Goal: Transaction & Acquisition: Purchase product/service

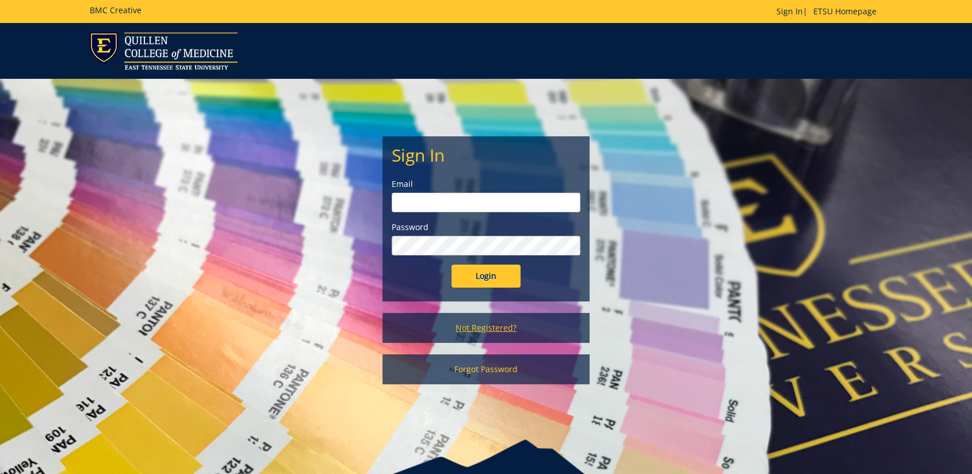
type input "floramoore@etsu.edu"
click at [496, 330] on link "Not Registered?" at bounding box center [486, 328] width 207 height 30
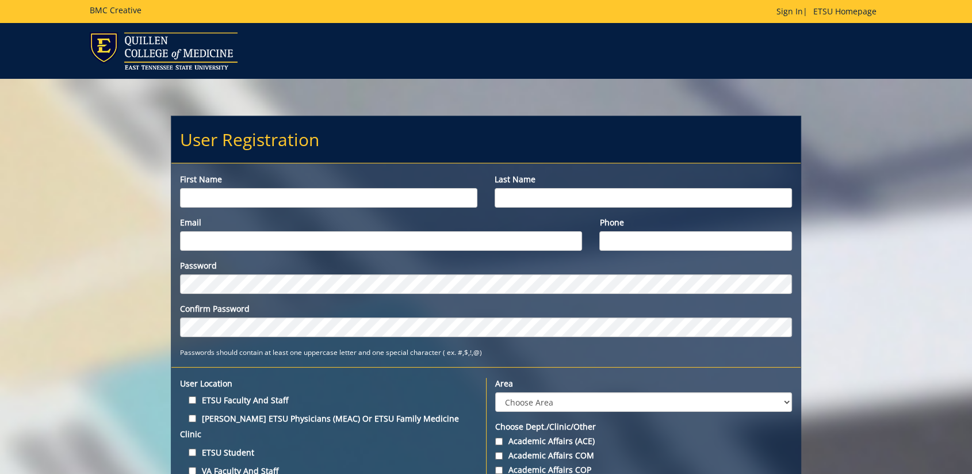
click at [318, 196] on input "First name" at bounding box center [328, 198] width 297 height 20
type input "A"
click at [151, 54] on img at bounding box center [164, 50] width 148 height 37
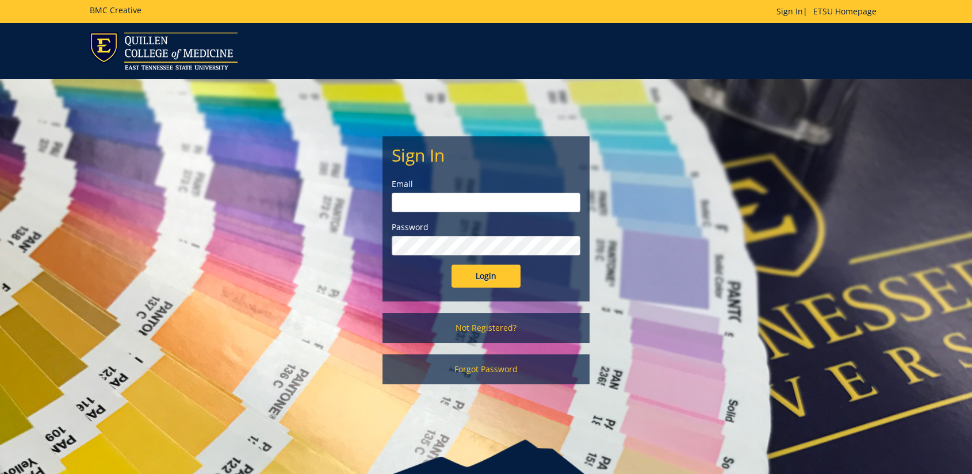
type input "floramoore@etsu.edu"
click at [482, 278] on input "Login" at bounding box center [486, 276] width 69 height 23
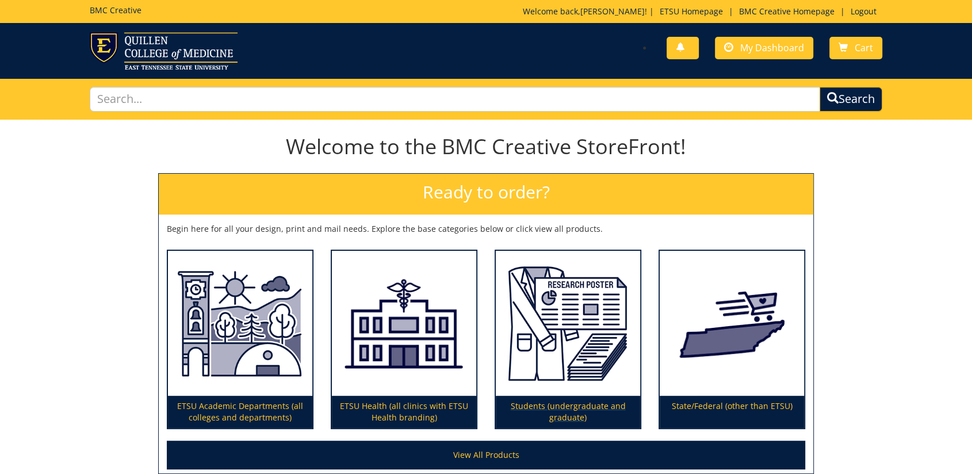
scroll to position [64, 0]
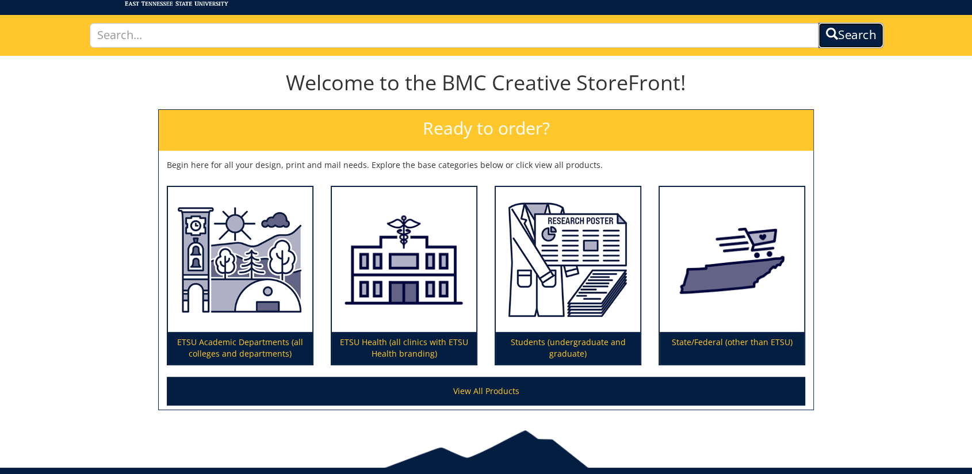
click at [864, 37] on button "Search" at bounding box center [851, 35] width 66 height 26
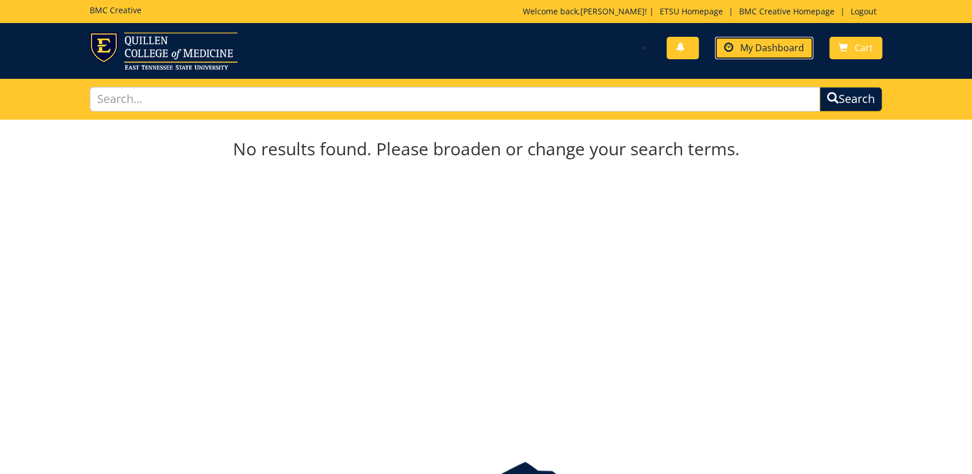
click at [778, 51] on span "My Dashboard" at bounding box center [772, 47] width 64 height 13
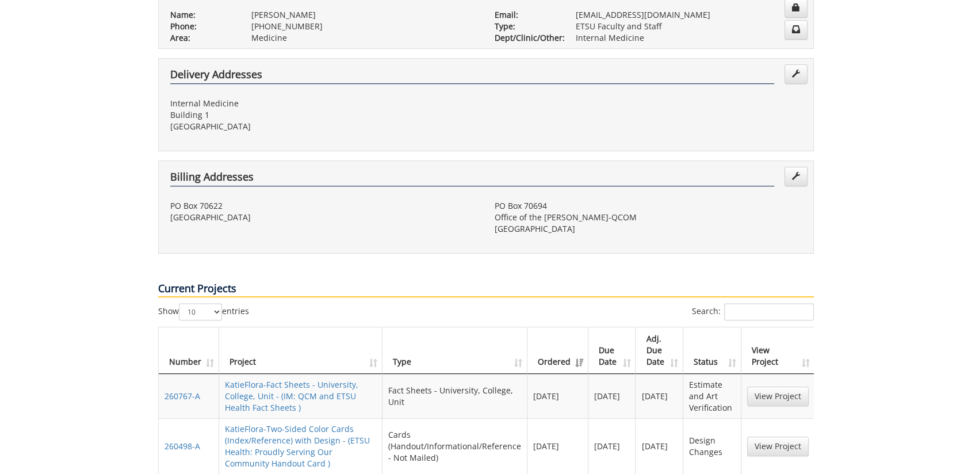
scroll to position [831, 0]
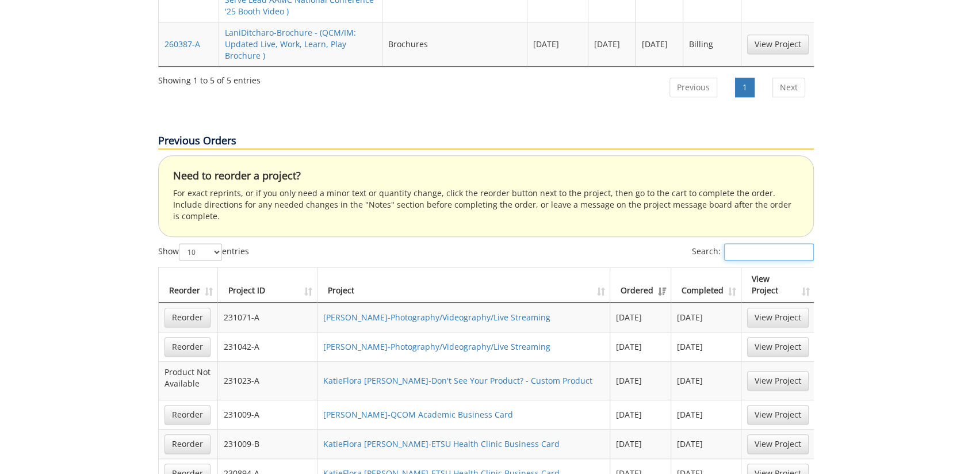
click at [737, 243] on input "Search:" at bounding box center [769, 251] width 90 height 17
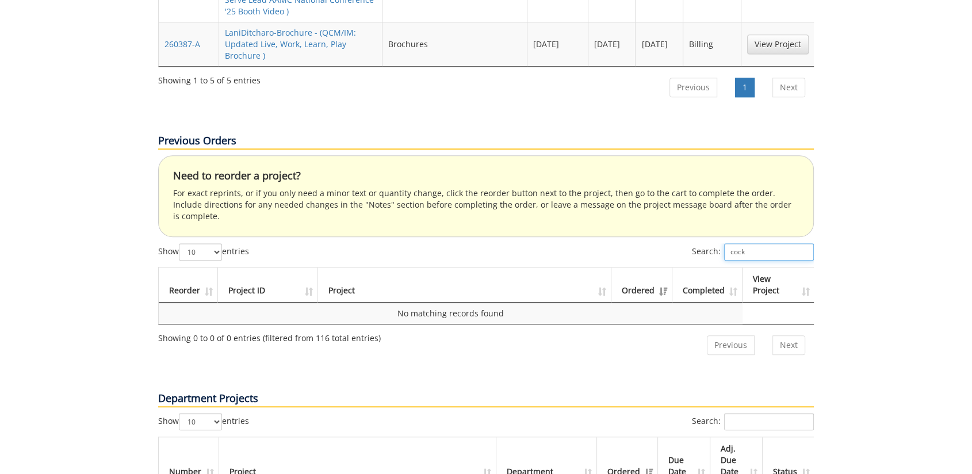
scroll to position [1022, 0]
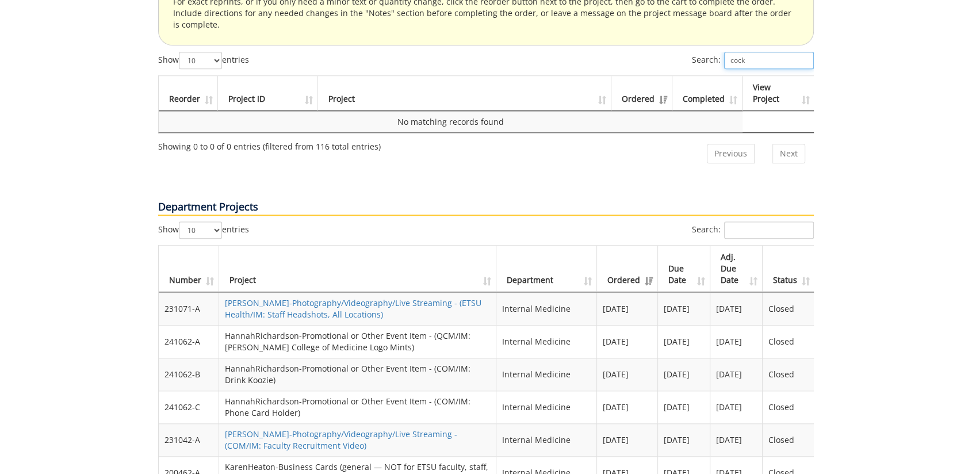
type input "cock"
click at [739, 221] on input "Search:" at bounding box center [769, 229] width 90 height 17
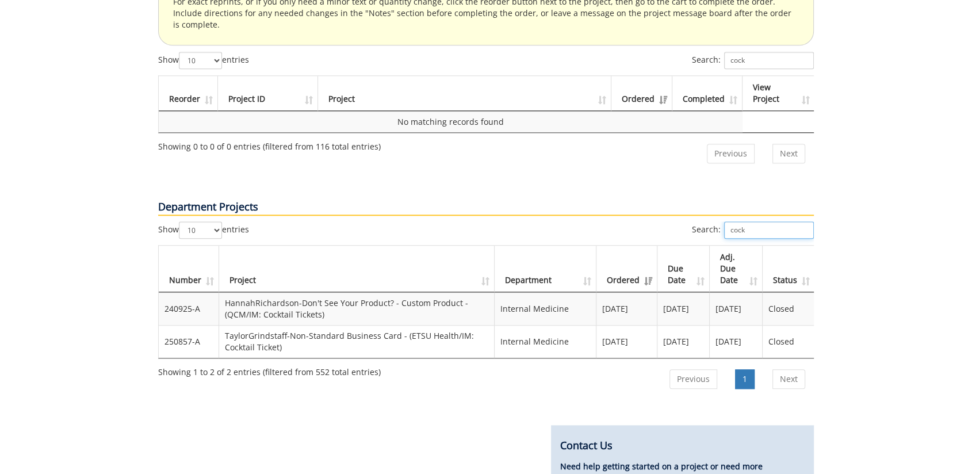
type input "cock"
drag, startPoint x: 298, startPoint y: 314, endPoint x: 226, endPoint y: 301, distance: 73.7
click at [226, 325] on td "TaylorGrindstaff-Non-Standard Business Card - (ETSU Health/IM: Cocktail Ticket)" at bounding box center [357, 341] width 276 height 33
drag, startPoint x: 226, startPoint y: 301, endPoint x: 322, endPoint y: 321, distance: 98.2
click at [357, 325] on td "TaylorGrindstaff-Non-Standard Business Card - (ETSU Health/IM: Cocktail Ticket)" at bounding box center [357, 341] width 276 height 33
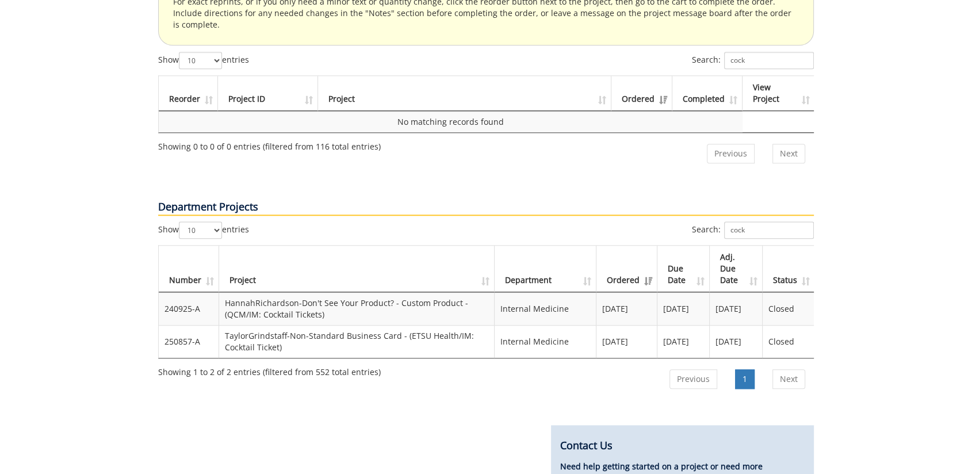
click at [200, 325] on td "250857-A" at bounding box center [189, 341] width 60 height 33
drag, startPoint x: 200, startPoint y: 310, endPoint x: 161, endPoint y: 306, distance: 39.3
click at [161, 325] on td "250857-A" at bounding box center [189, 341] width 60 height 33
drag, startPoint x: 161, startPoint y: 306, endPoint x: 174, endPoint y: 309, distance: 13.0
copy td "250857-A"
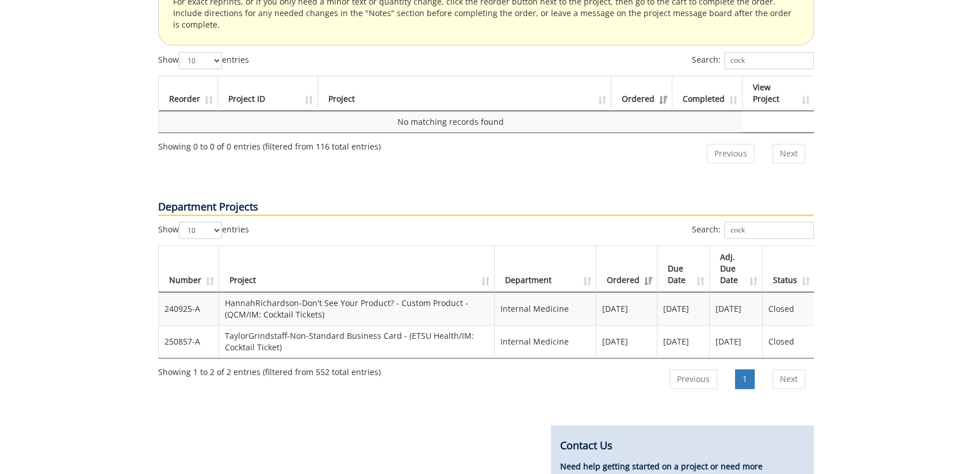
drag, startPoint x: 529, startPoint y: 360, endPoint x: 450, endPoint y: 365, distance: 79.6
click at [529, 362] on div "Previous 1 Next" at bounding box center [622, 380] width 383 height 36
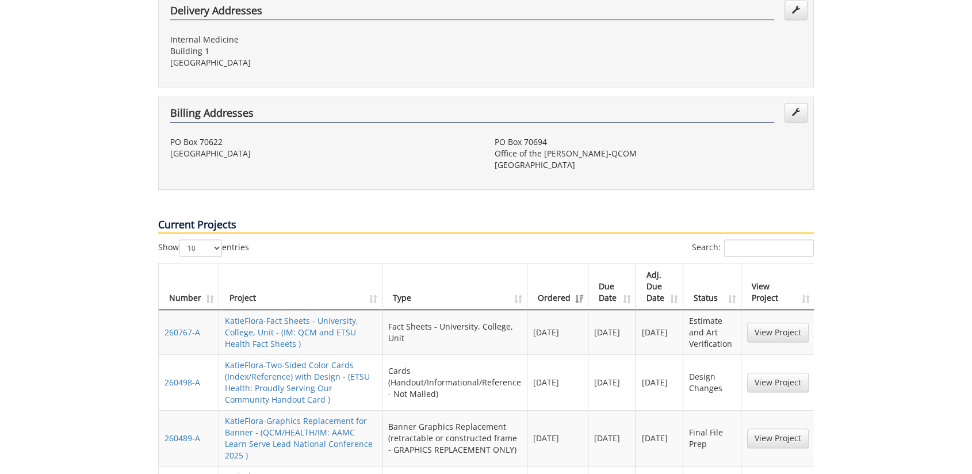
scroll to position [0, 0]
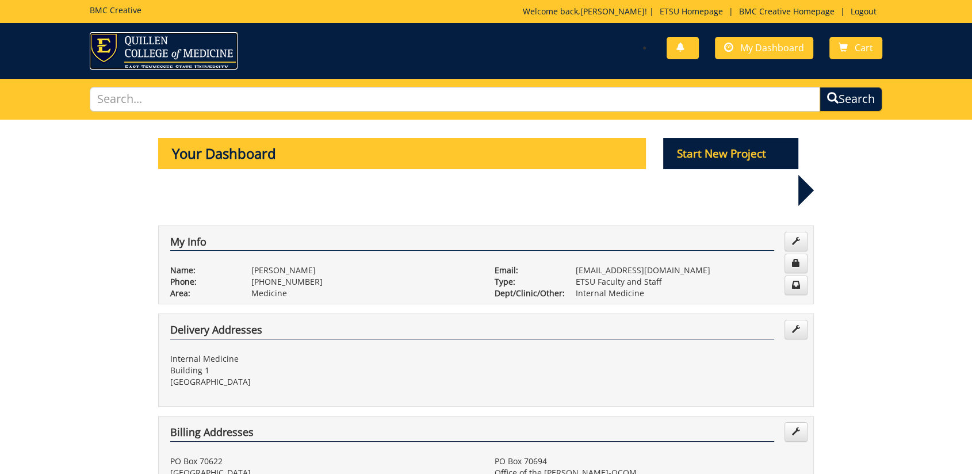
drag, startPoint x: 117, startPoint y: 49, endPoint x: 373, endPoint y: 95, distance: 260.0
click at [117, 49] on img at bounding box center [164, 50] width 148 height 37
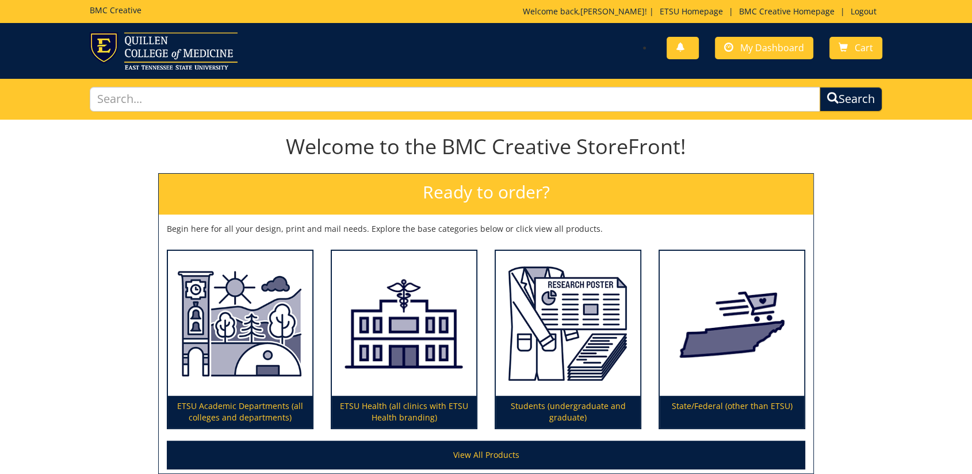
scroll to position [64, 0]
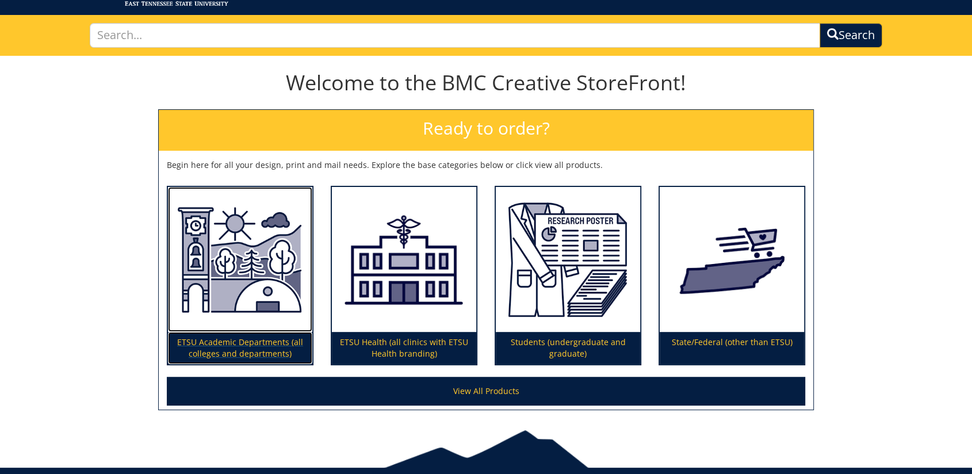
click at [235, 349] on p "ETSU Academic Departments (all colleges and departments)" at bounding box center [240, 348] width 144 height 32
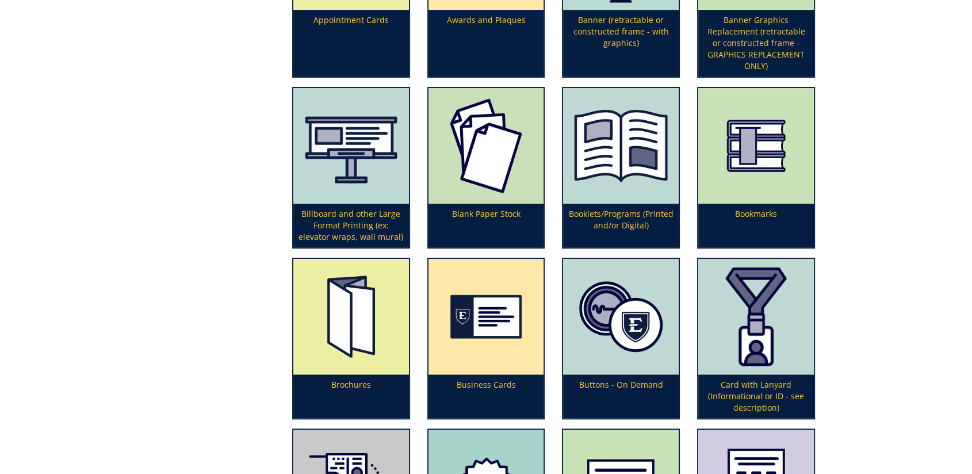
scroll to position [575, 0]
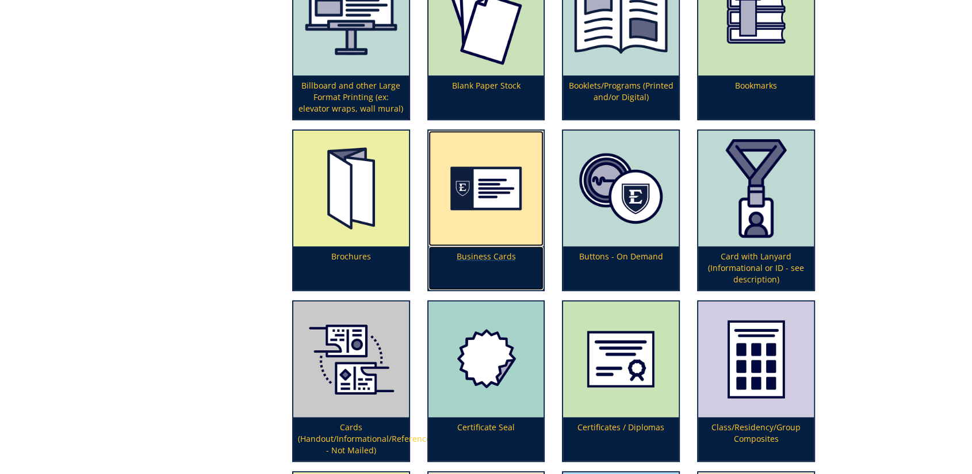
click at [477, 201] on img at bounding box center [487, 189] width 116 height 116
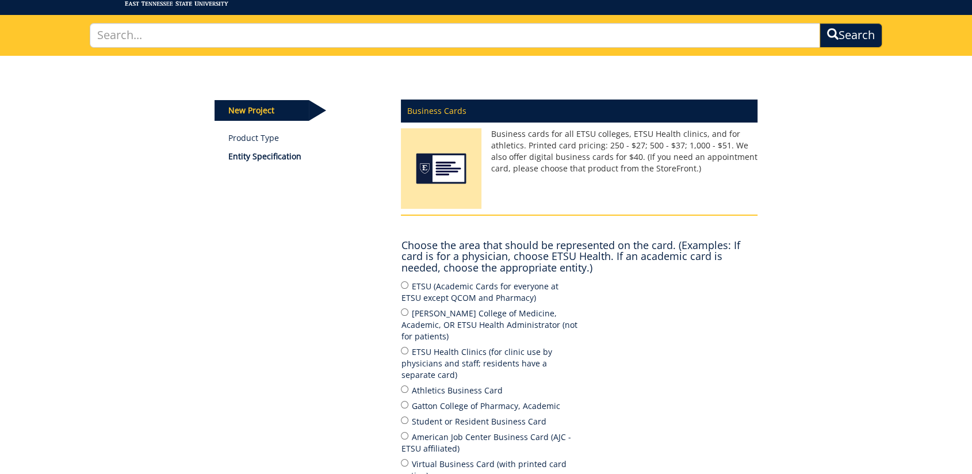
scroll to position [128, 0]
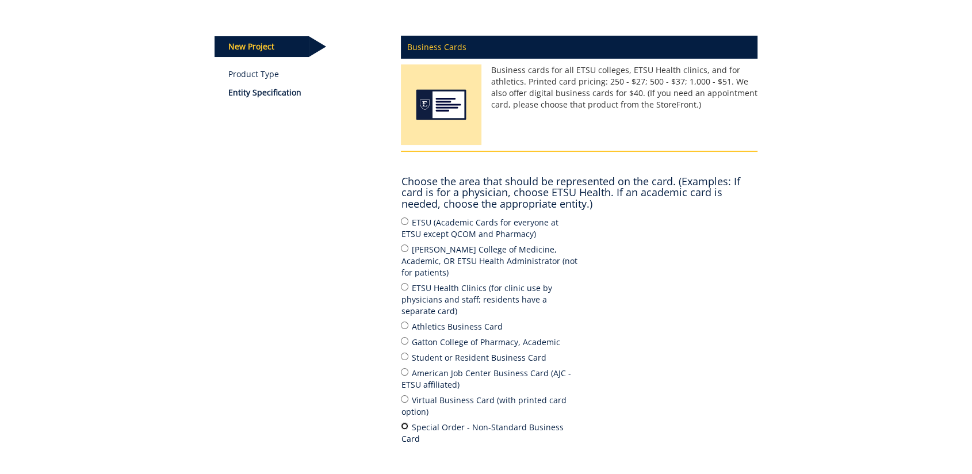
click at [406, 422] on input "Special Order - Non-Standard Business Card" at bounding box center [404, 425] width 7 height 7
radio input "true"
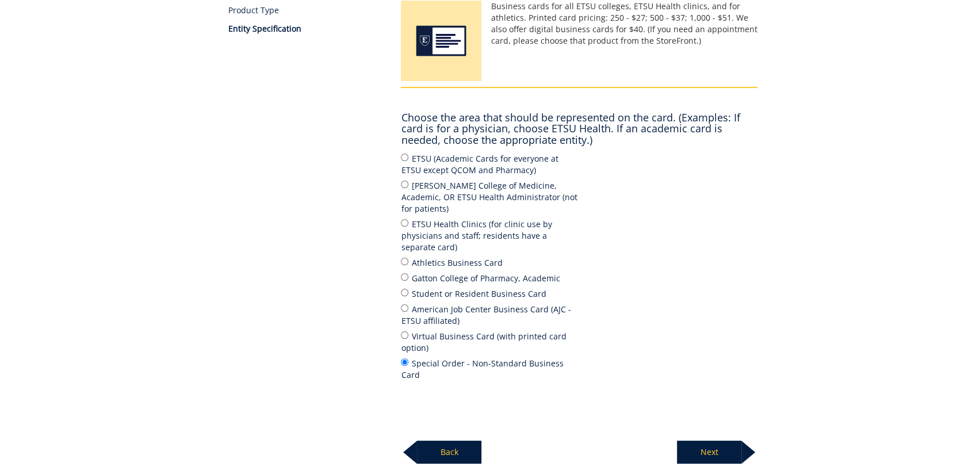
click at [725, 441] on p "Next" at bounding box center [709, 452] width 64 height 23
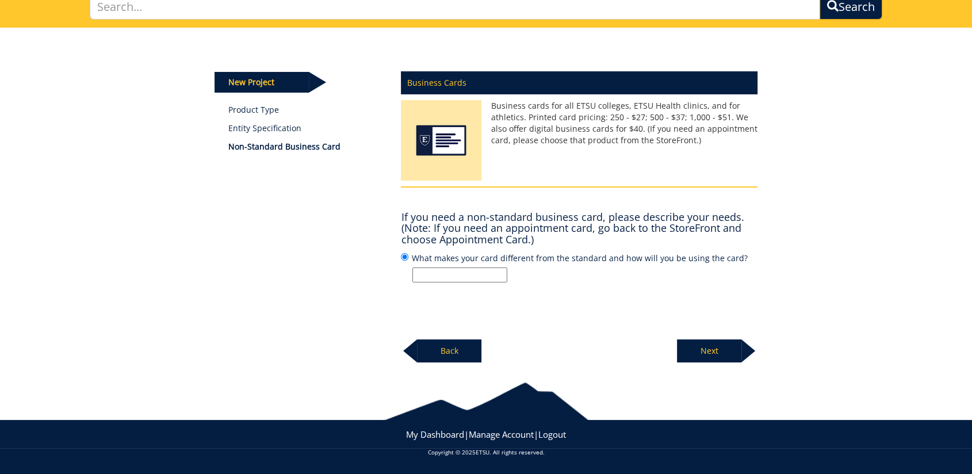
scroll to position [90, 0]
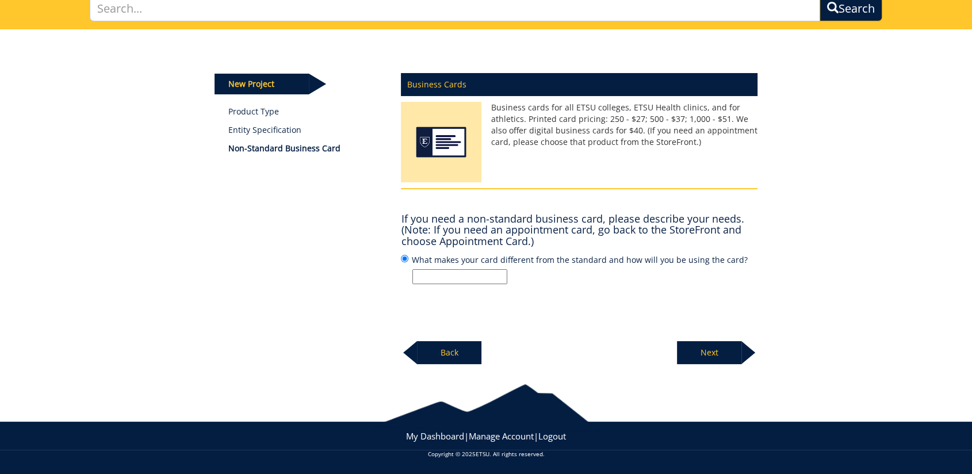
click at [469, 280] on input "What makes your card different from the standard and how will you be using the …" at bounding box center [459, 276] width 95 height 15
type input "x"
click at [720, 350] on p "Next" at bounding box center [709, 352] width 64 height 23
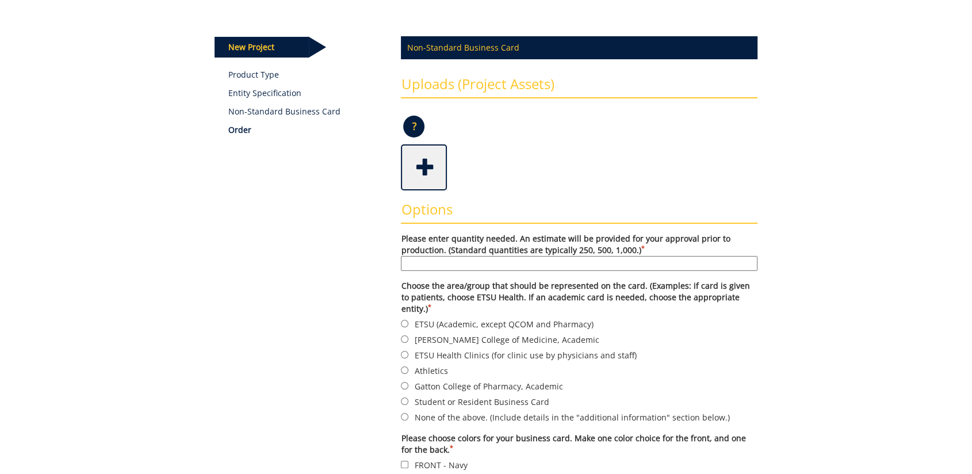
scroll to position [192, 0]
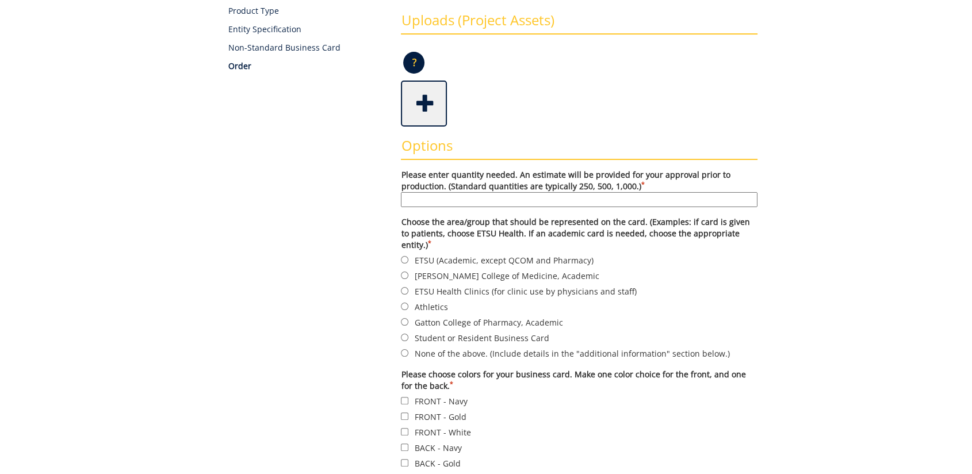
click at [433, 197] on input "Please enter quantity needed. An estimate will be provided for your approval pr…" at bounding box center [579, 199] width 357 height 15
click at [616, 203] on input "Please enter quantity needed. An estimate will be provided for your approval pr…" at bounding box center [579, 199] width 357 height 15
click at [686, 202] on input "Please enter quantity needed. An estimate will be provided for your approval pr…" at bounding box center [579, 199] width 357 height 15
click at [406, 349] on input "None of the above. (Include details in the "additional information" section bel…" at bounding box center [404, 352] width 7 height 7
radio input "true"
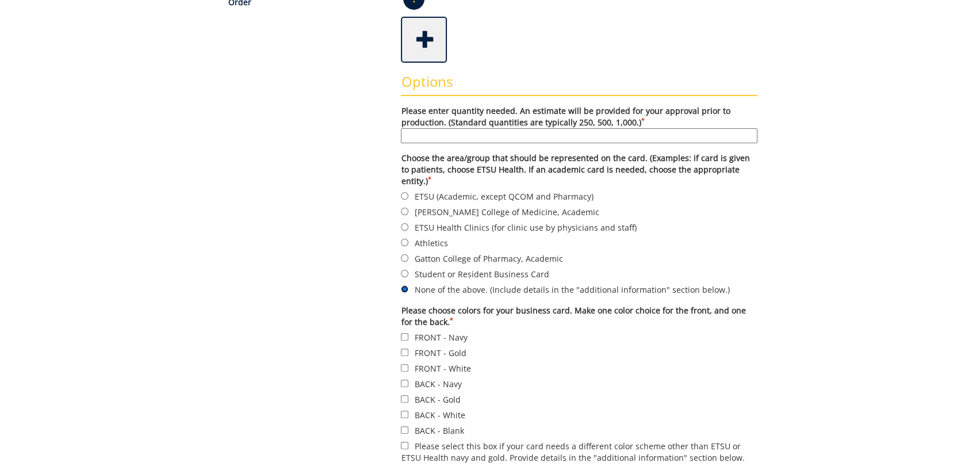
scroll to position [319, 0]
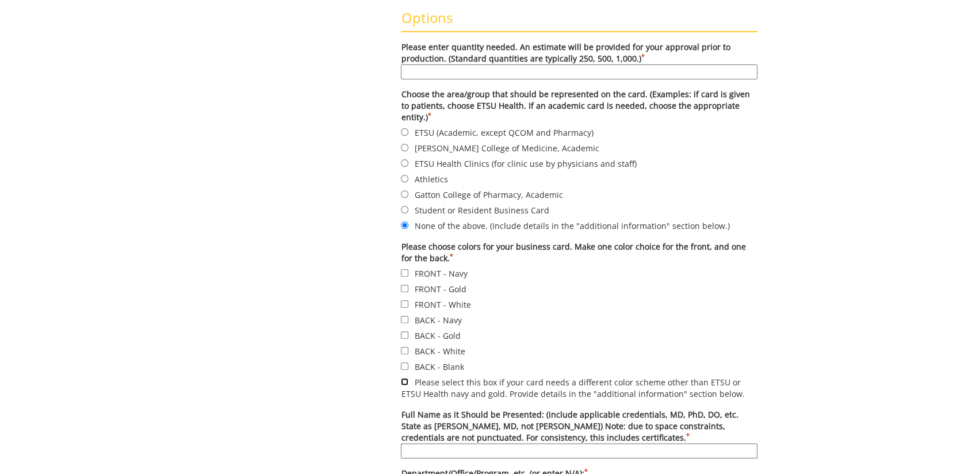
click at [401, 378] on input "Please select this box if your card needs a different color scheme other than E…" at bounding box center [404, 381] width 7 height 7
checkbox input "true"
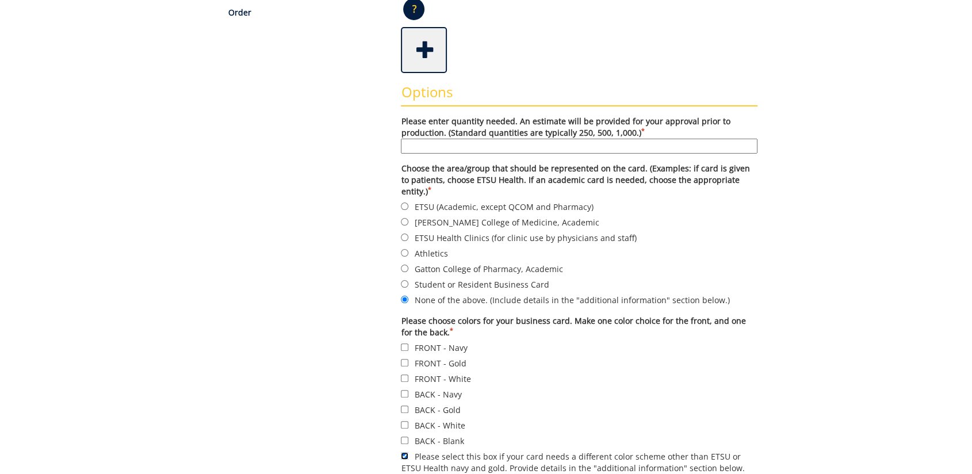
scroll to position [181, 0]
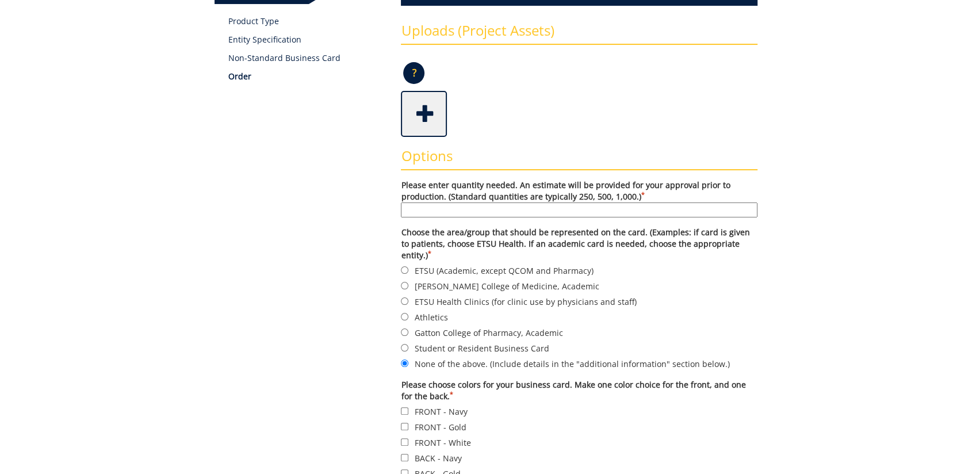
click at [539, 203] on input "Please enter quantity needed. An estimate will be provided for your approval pr…" at bounding box center [579, 210] width 357 height 15
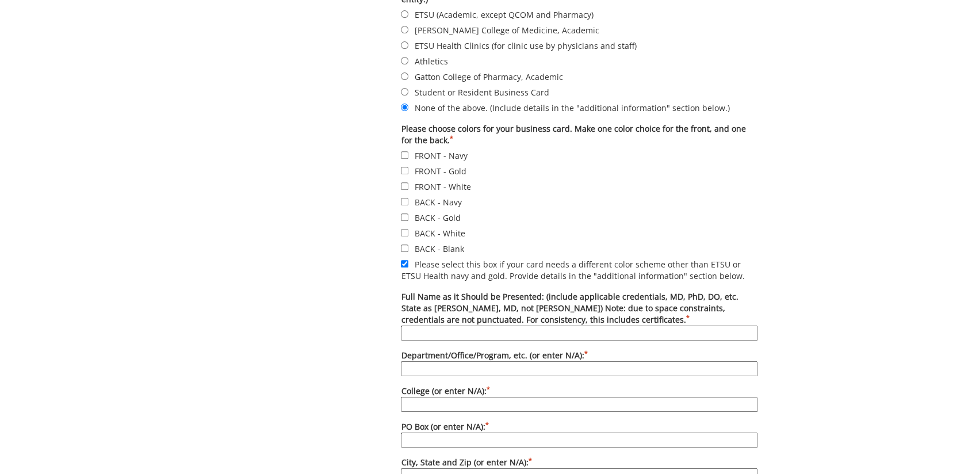
scroll to position [501, 0]
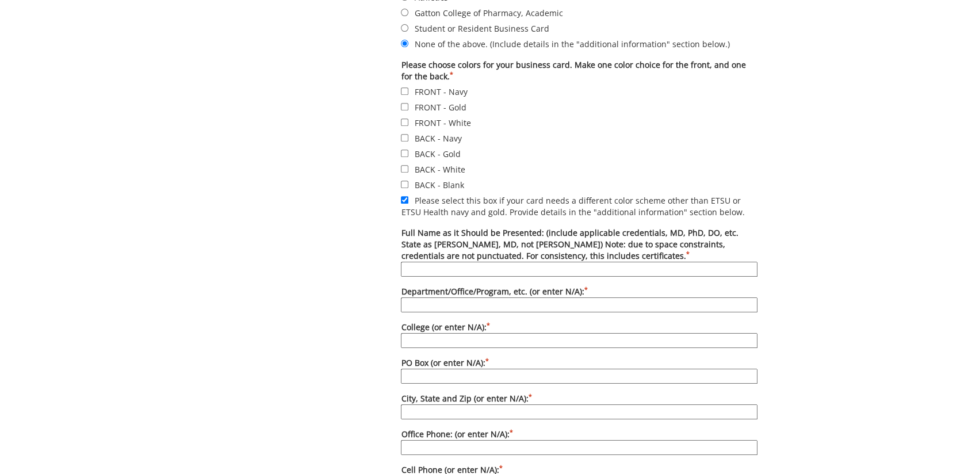
click at [575, 262] on input "Full Name as it Should be Presented: (include applicable credentials, MD, PhD, …" at bounding box center [579, 269] width 357 height 15
type input "N/A"
drag, startPoint x: 442, startPoint y: 254, endPoint x: 393, endPoint y: 254, distance: 48.9
click at [393, 254] on div "Options Please enter quantity needed. An estimate will be provided for your app…" at bounding box center [579, 341] width 374 height 1048
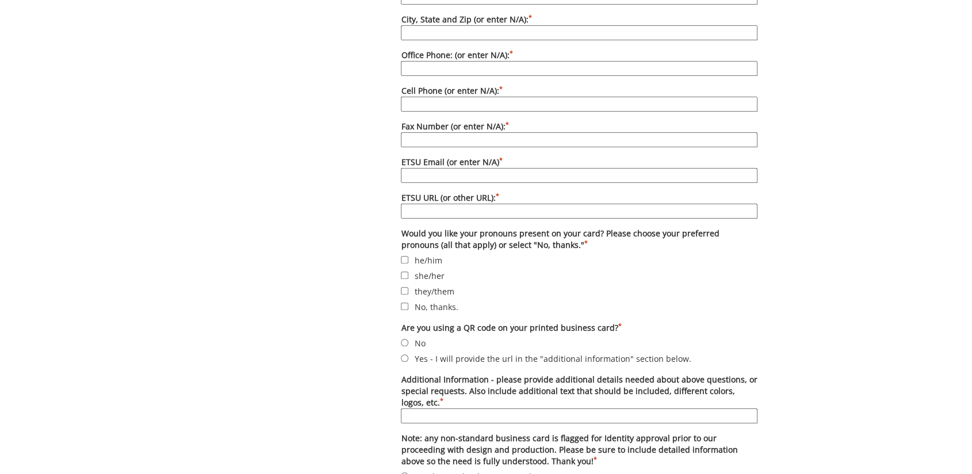
scroll to position [958, 0]
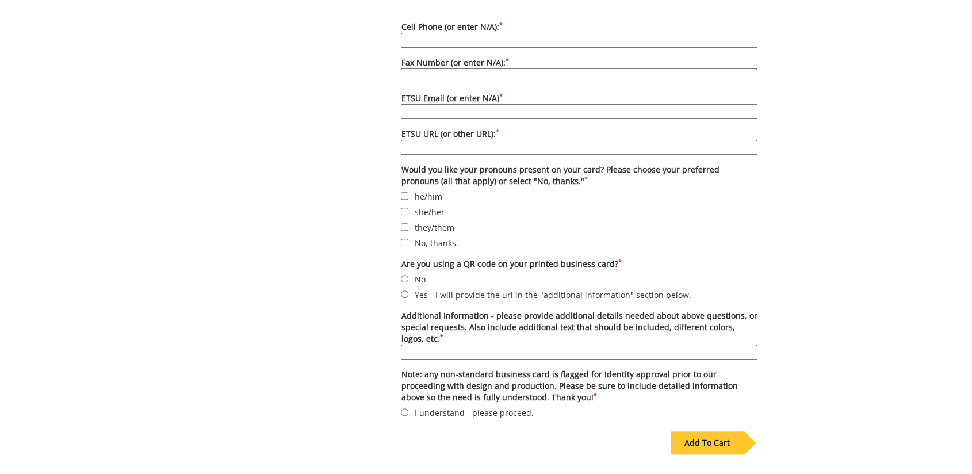
click at [473, 345] on input "Additional Information - please provide additional details needed about above q…" at bounding box center [579, 352] width 357 height 15
type input "p"
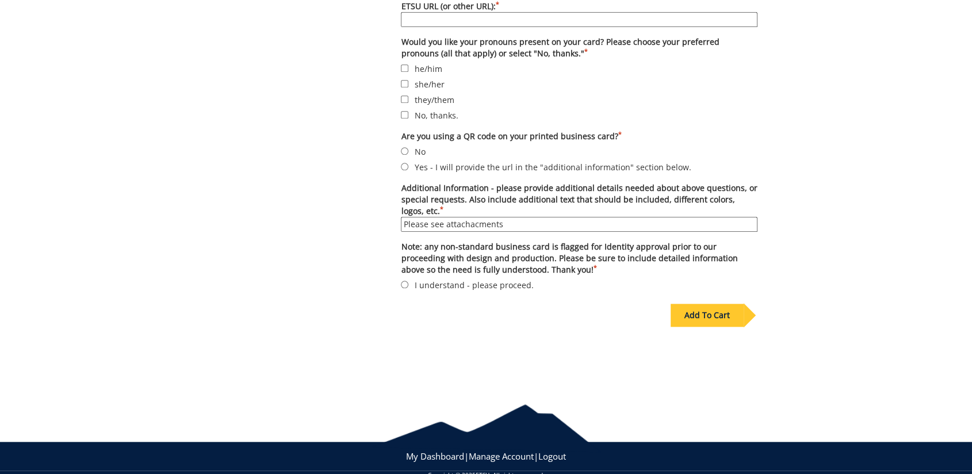
type input "Please see attachacments"
drag, startPoint x: 501, startPoint y: 209, endPoint x: 393, endPoint y: 214, distance: 108.3
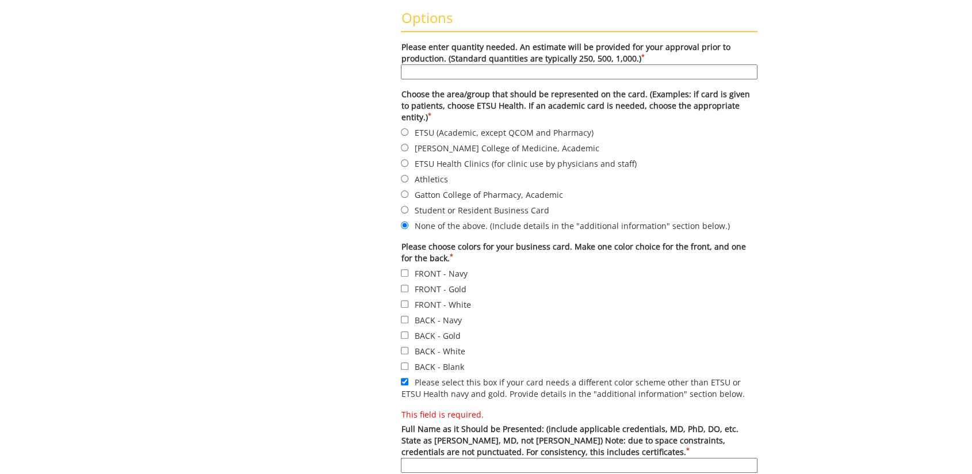
scroll to position [0, 0]
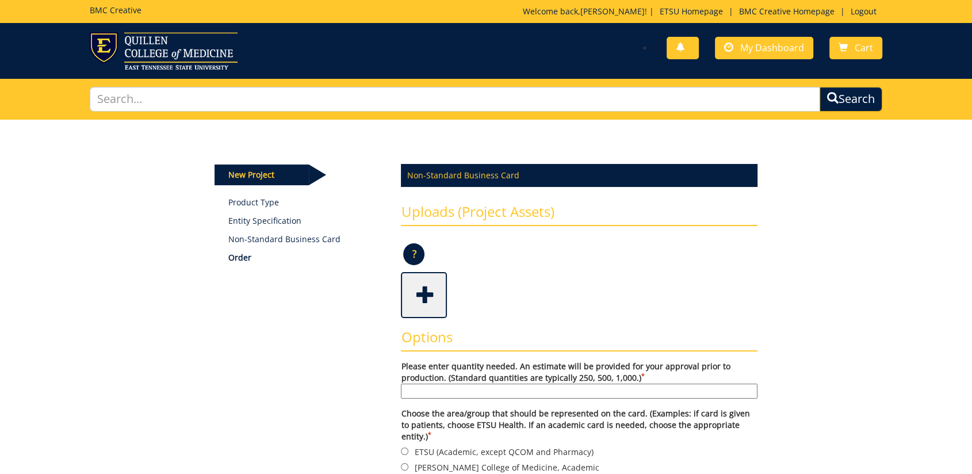
drag, startPoint x: 643, startPoint y: 283, endPoint x: 652, endPoint y: 261, distance: 24.3
click at [650, 276] on div at bounding box center [579, 295] width 357 height 46
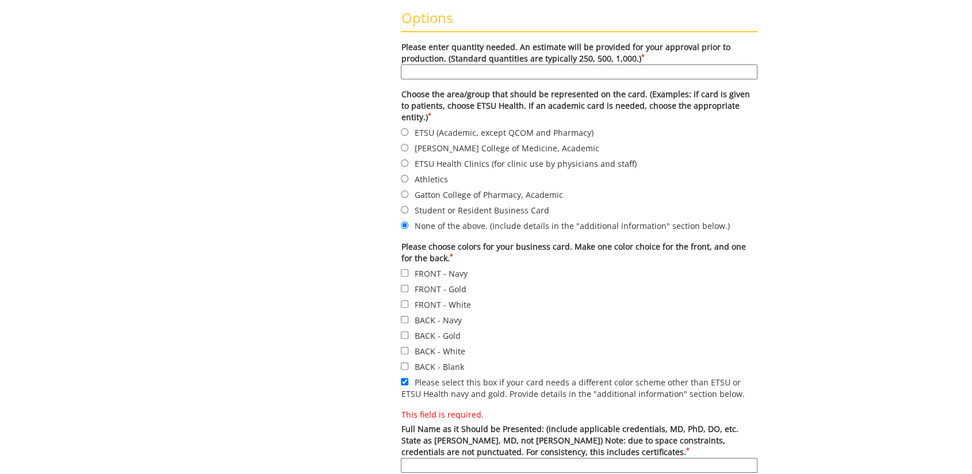
click at [717, 188] on label "Gatton College of Pharmacy, Academic" at bounding box center [579, 194] width 357 height 13
click at [408, 190] on input "Gatton College of Pharmacy, Academic" at bounding box center [404, 193] width 7 height 7
radio input "true"
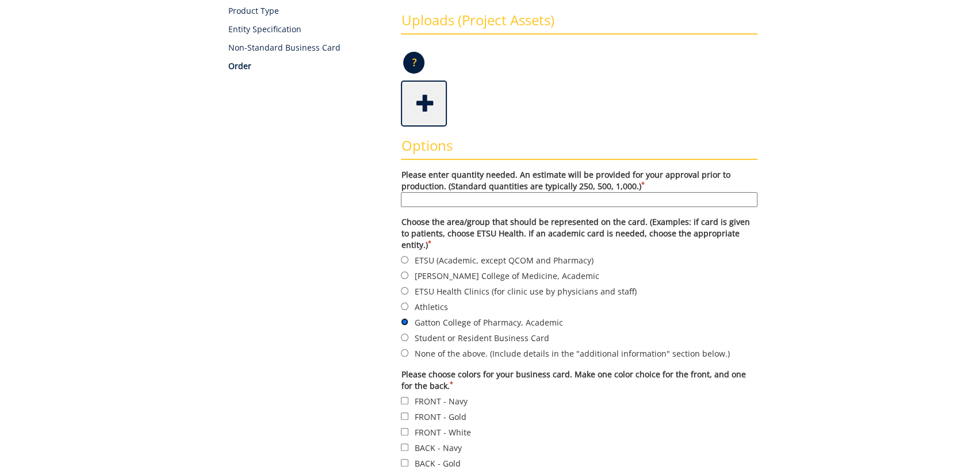
scroll to position [0, 0]
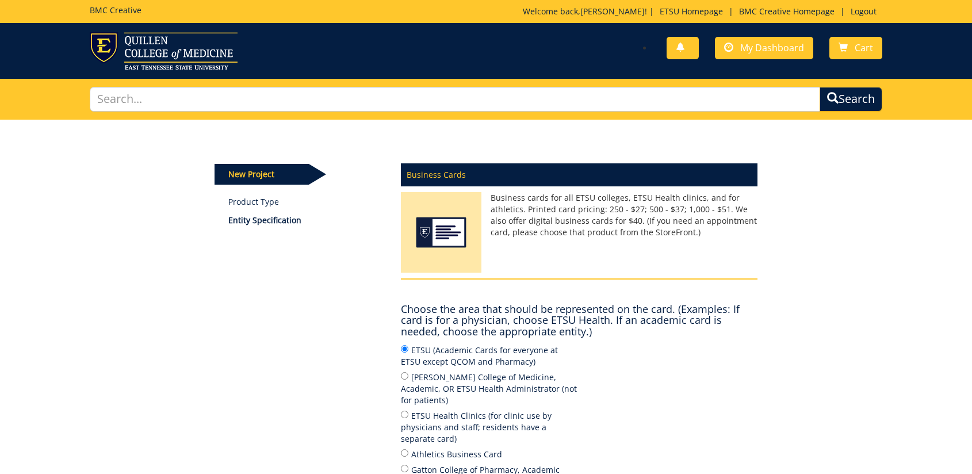
scroll to position [89, 0]
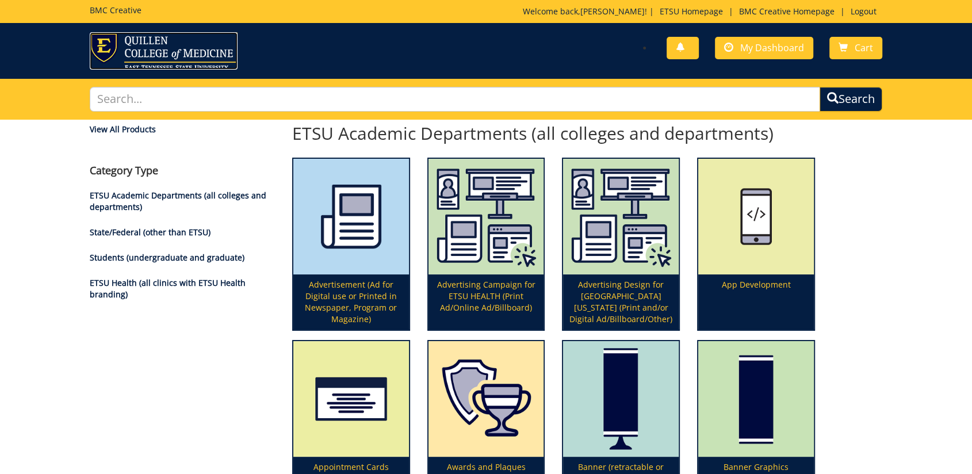
click at [142, 56] on img at bounding box center [164, 50] width 148 height 37
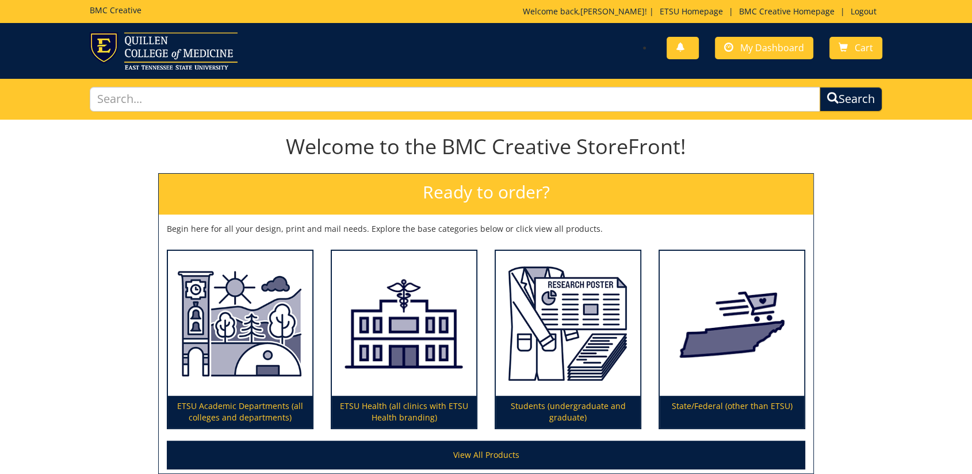
click at [784, 61] on div "You have no new notifications My Dashboard Cart" at bounding box center [688, 48] width 405 height 33
click at [784, 56] on link "My Dashboard" at bounding box center [764, 48] width 98 height 22
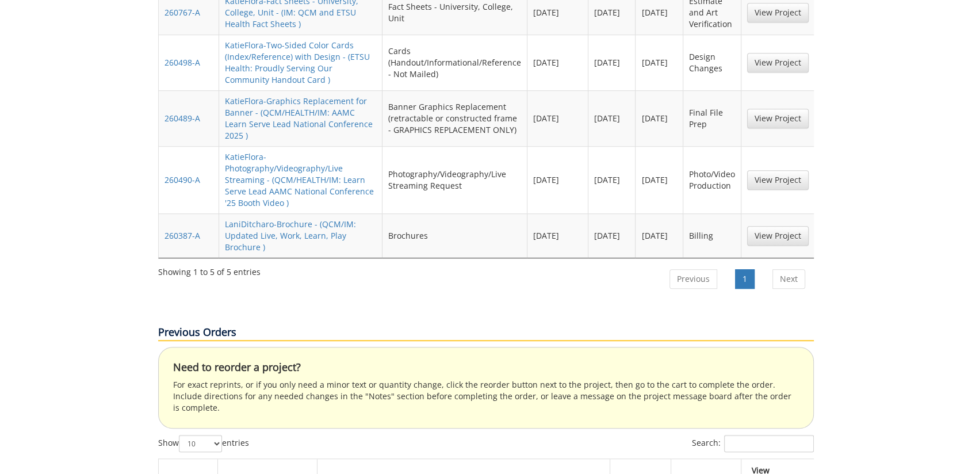
scroll to position [1214, 0]
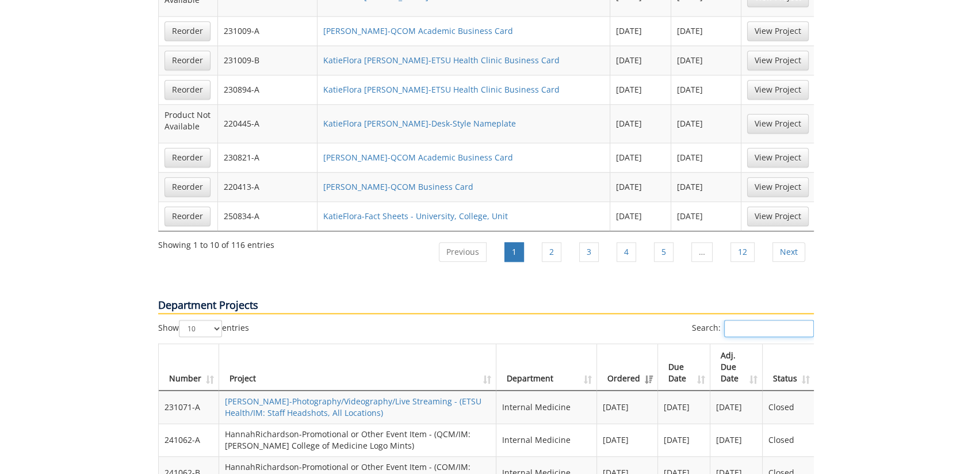
click at [727, 320] on input "Search:" at bounding box center [769, 328] width 90 height 17
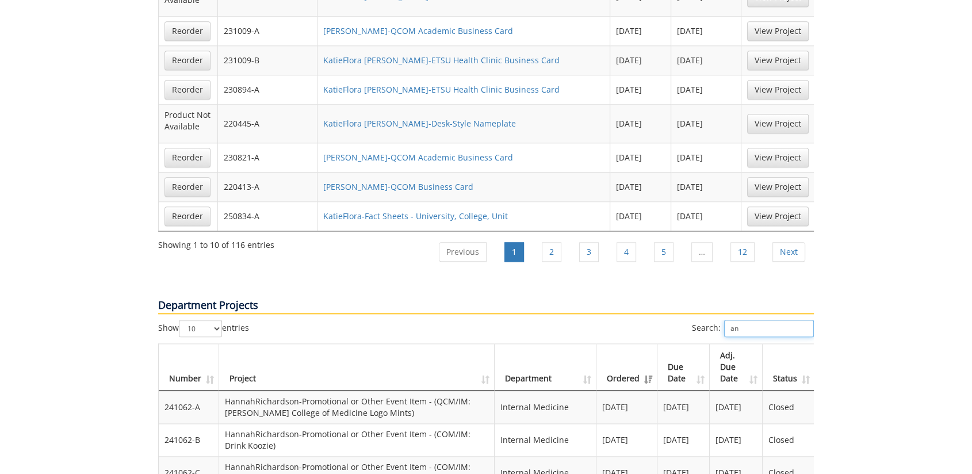
type input "a"
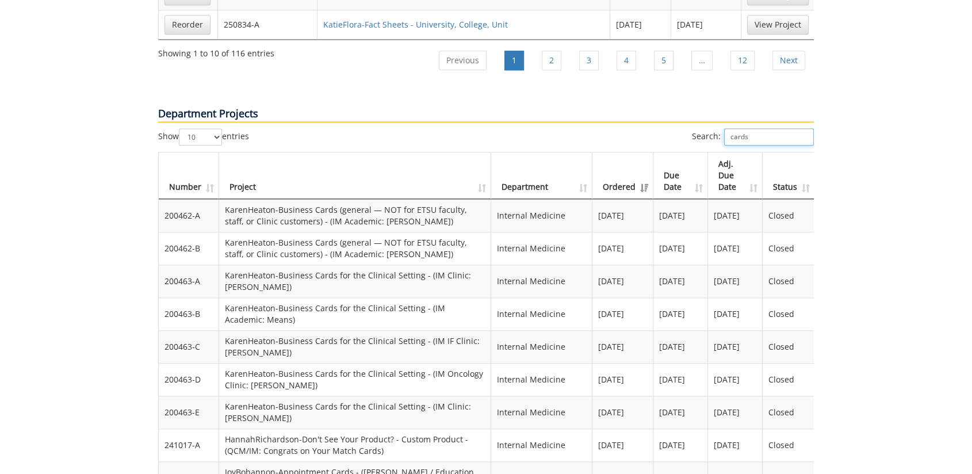
scroll to position [1534, 0]
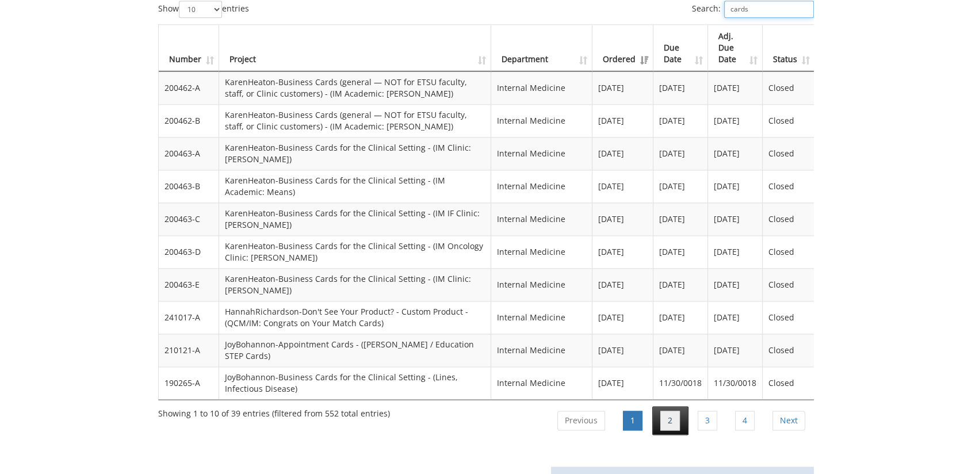
type input "cards"
click at [672, 411] on link "2" at bounding box center [670, 421] width 20 height 20
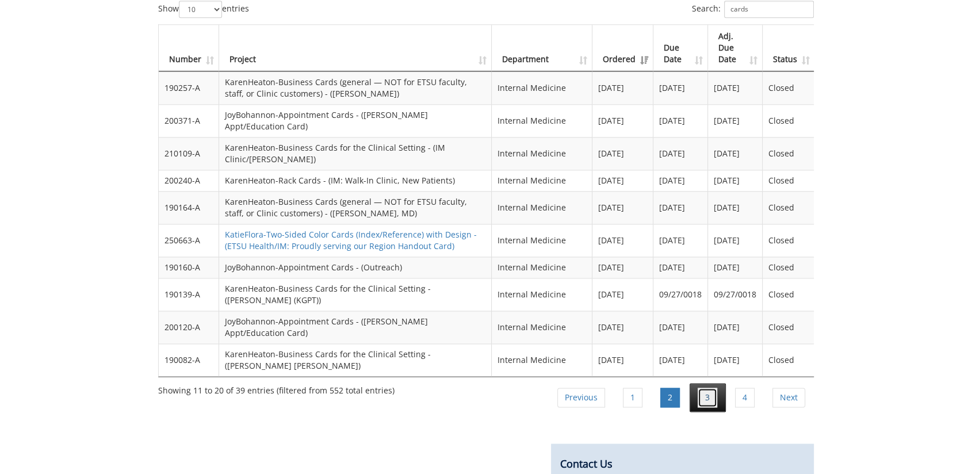
click at [714, 388] on link "3" at bounding box center [708, 398] width 20 height 20
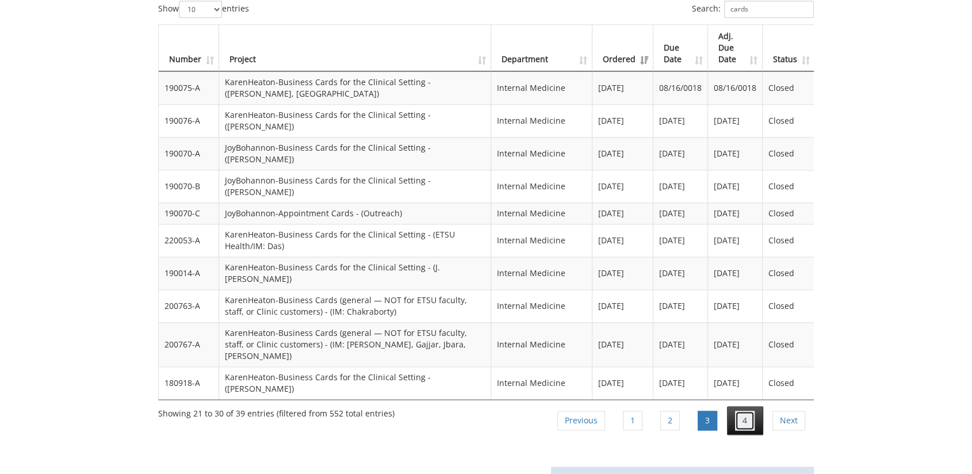
click at [752, 411] on link "4" at bounding box center [745, 421] width 20 height 20
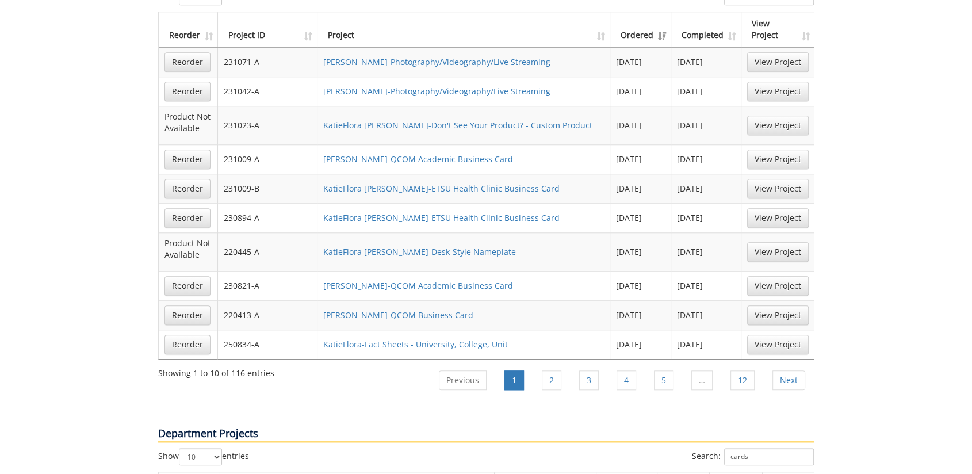
scroll to position [895, 0]
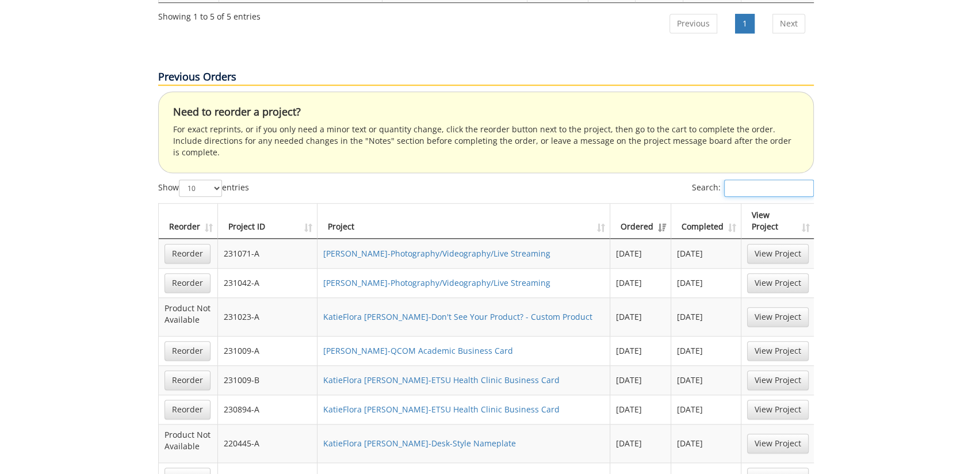
click at [738, 179] on input "Search:" at bounding box center [769, 187] width 90 height 17
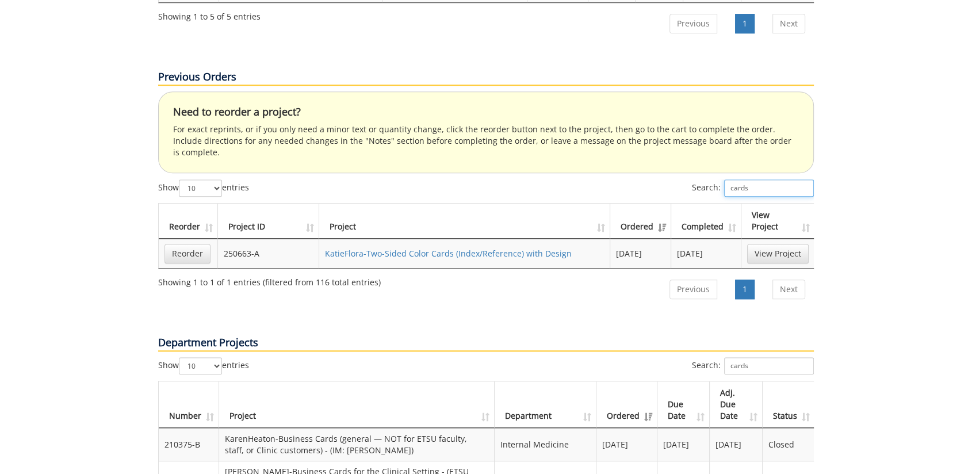
drag, startPoint x: 768, startPoint y: 147, endPoint x: 675, endPoint y: 142, distance: 93.3
click at [675, 179] on div "Search: cards" at bounding box center [650, 189] width 328 height 20
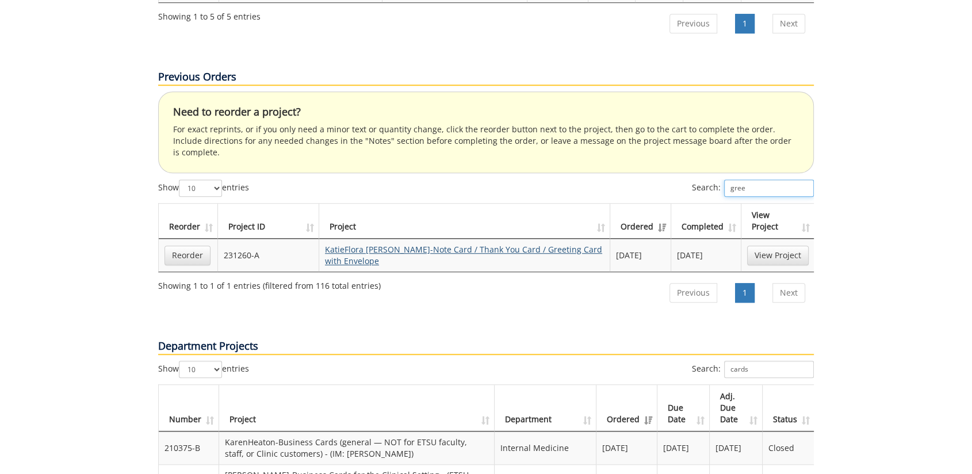
type input "gree"
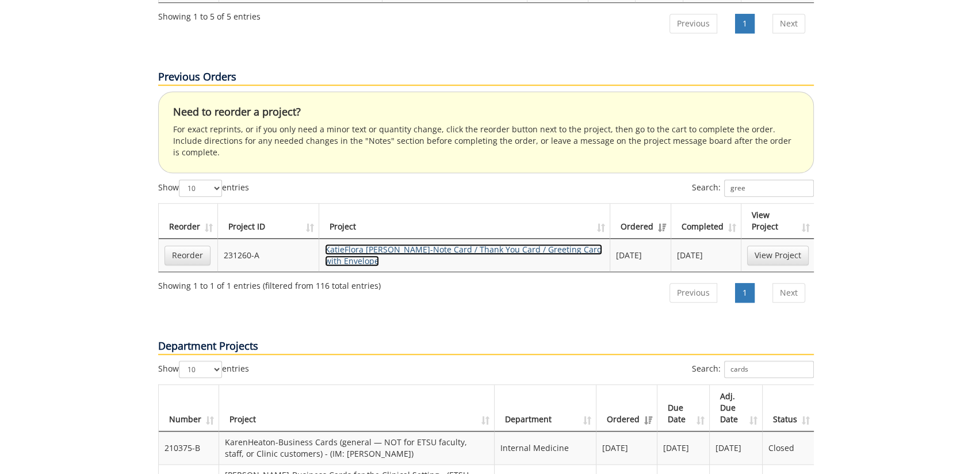
click at [517, 244] on link "KatieFlora [PERSON_NAME]-Note Card / Thank You Card / Greeting Card with Envelo…" at bounding box center [463, 255] width 277 height 22
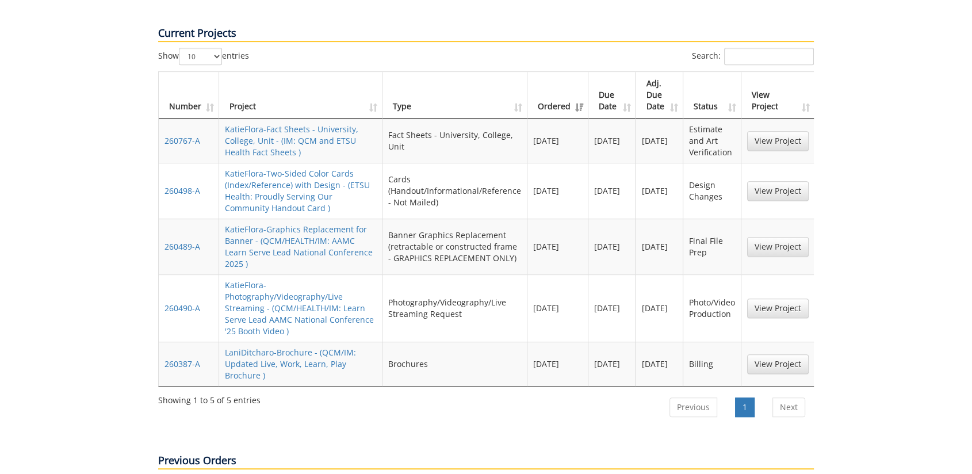
scroll to position [255, 0]
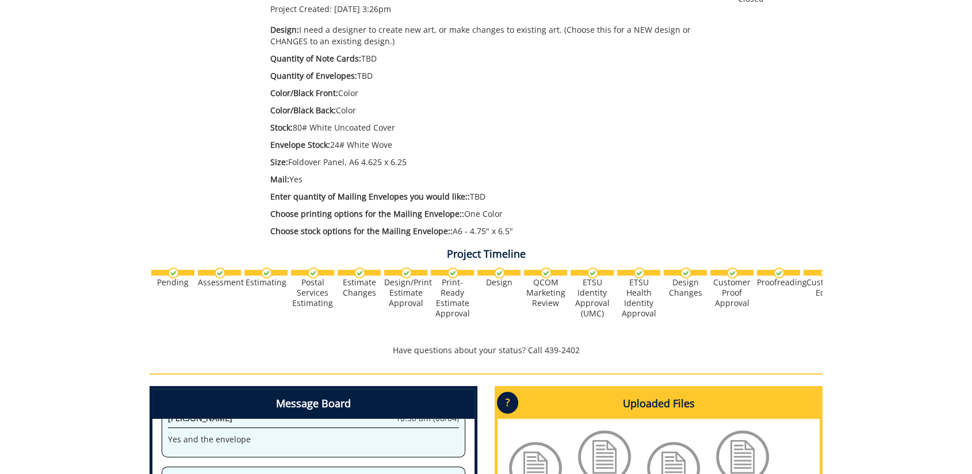
scroll to position [447, 0]
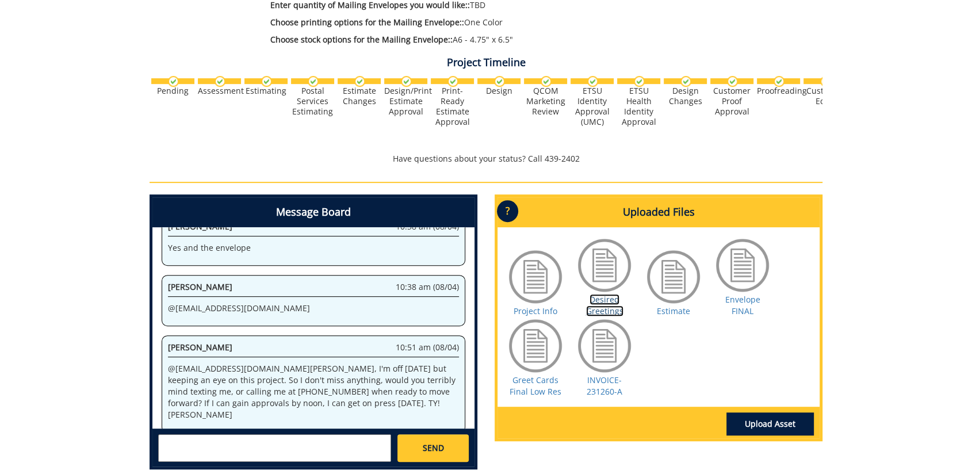
click at [592, 305] on link "Desired Greetings" at bounding box center [604, 305] width 37 height 22
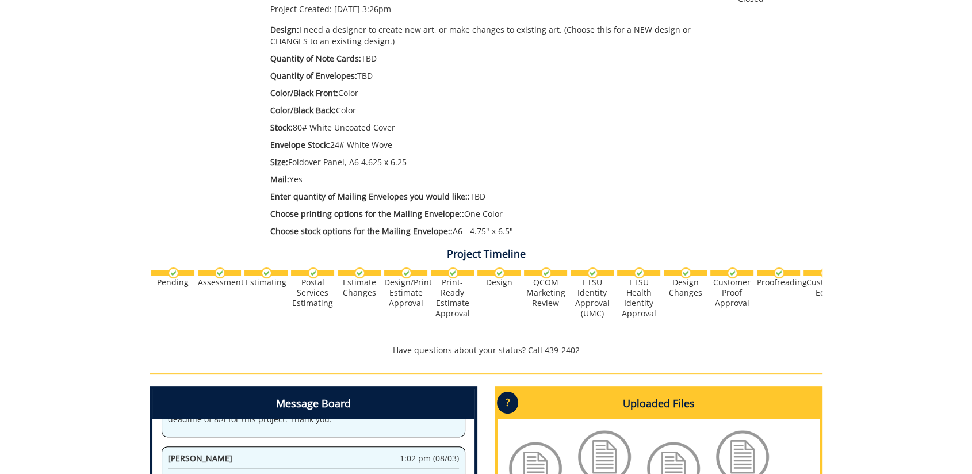
scroll to position [128, 0]
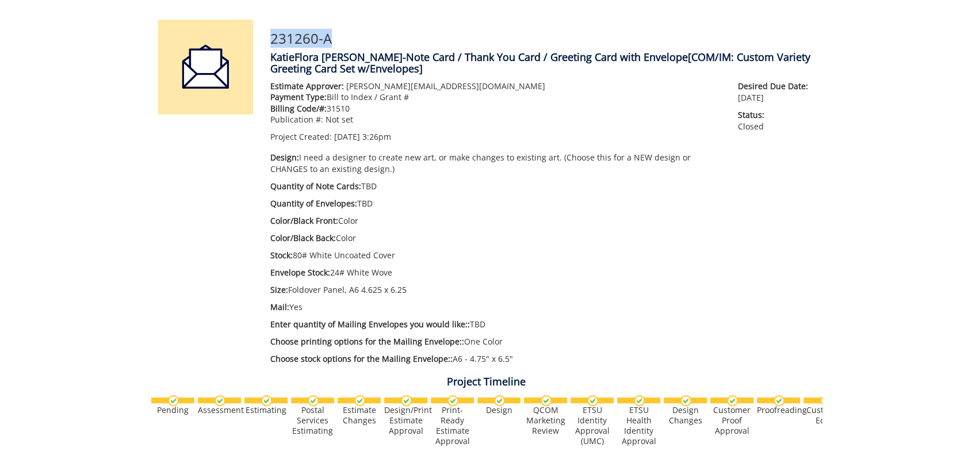
drag, startPoint x: 346, startPoint y: 43, endPoint x: 267, endPoint y: 39, distance: 78.9
click at [267, 39] on div "231260-A KatieFlora Moore-Note Card / Thank You Card / Greeting Card with Envel…" at bounding box center [542, 196] width 561 height 352
copy h3 "231260-A"
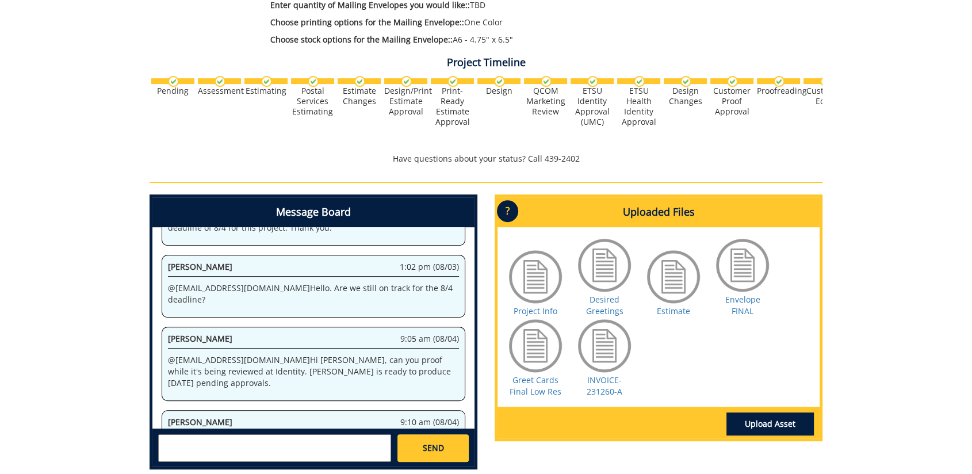
scroll to position [511, 0]
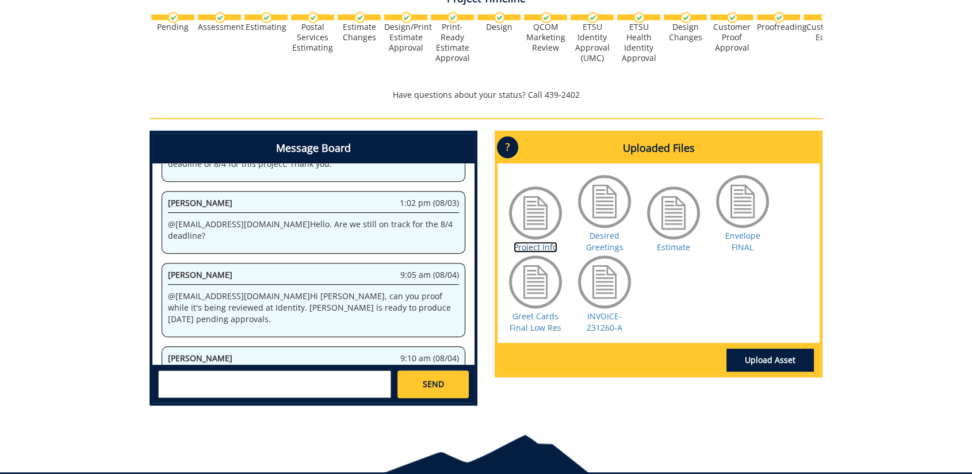
click at [549, 247] on link "Project Info" at bounding box center [536, 247] width 44 height 11
click at [603, 244] on link "Desired Greetings" at bounding box center [604, 241] width 37 height 22
click at [597, 322] on link "INVOICE-231260-A" at bounding box center [605, 322] width 36 height 22
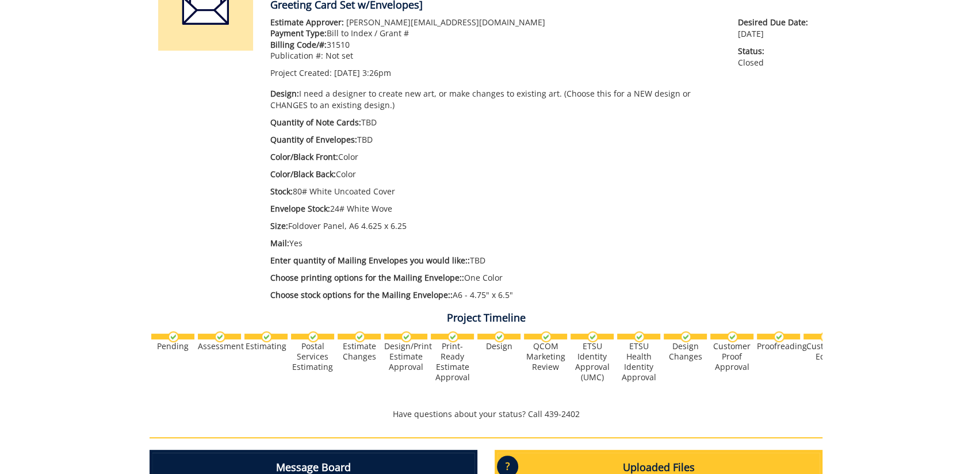
scroll to position [0, 0]
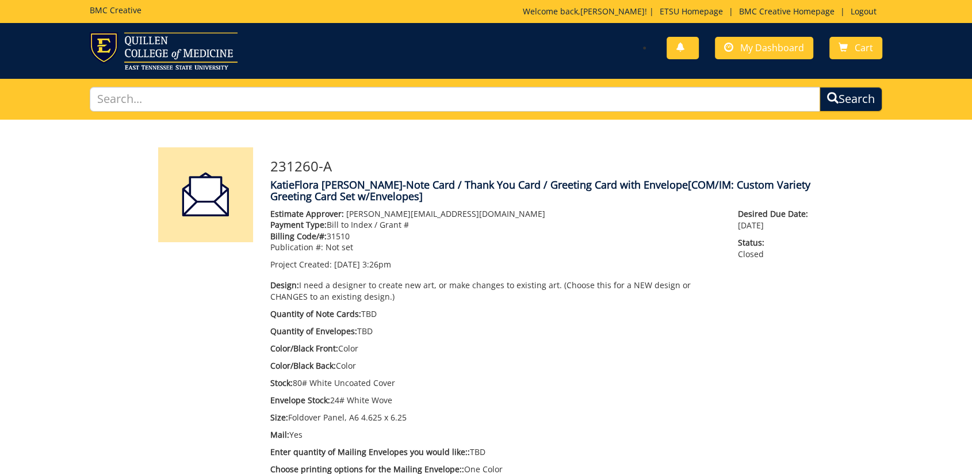
drag, startPoint x: 559, startPoint y: 227, endPoint x: 380, endPoint y: 207, distance: 180.6
click at [559, 227] on p "Payment Type: Bill to Index / Grant #" at bounding box center [495, 225] width 450 height 12
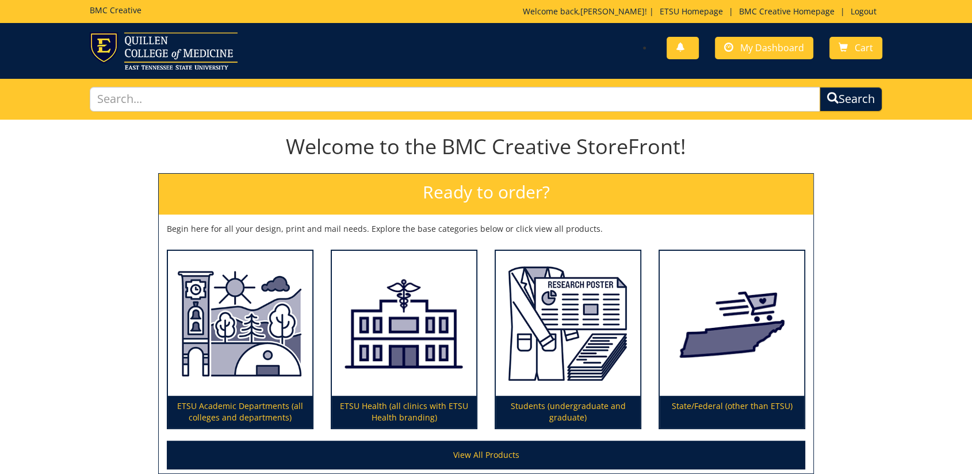
scroll to position [64, 0]
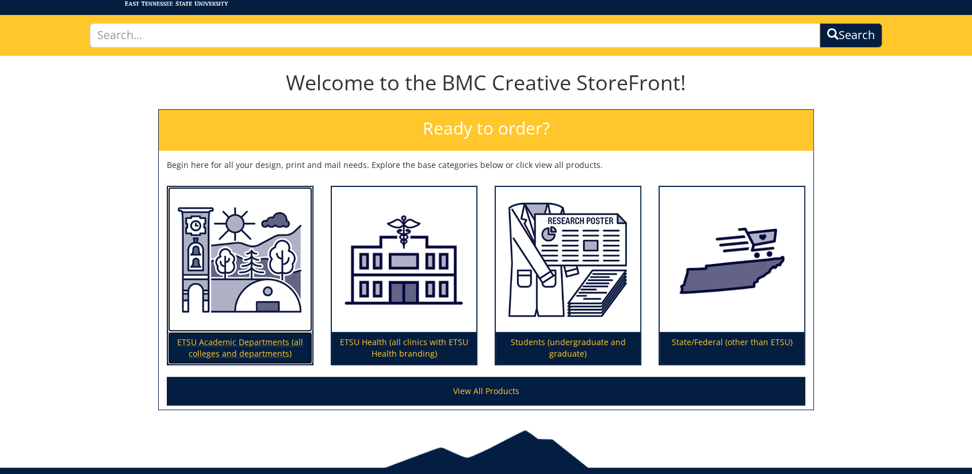
click at [286, 340] on p "ETSU Academic Departments (all colleges and departments)" at bounding box center [240, 348] width 144 height 32
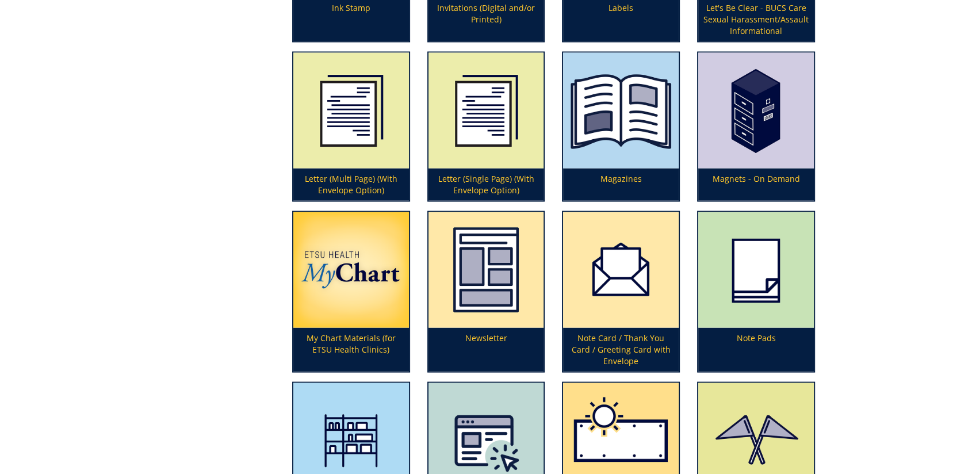
scroll to position [2365, 0]
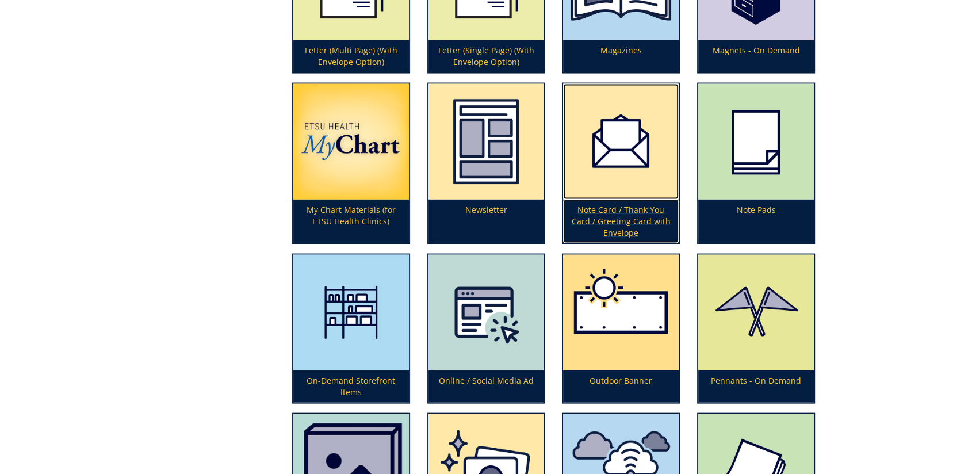
click at [579, 163] on img at bounding box center [621, 142] width 116 height 116
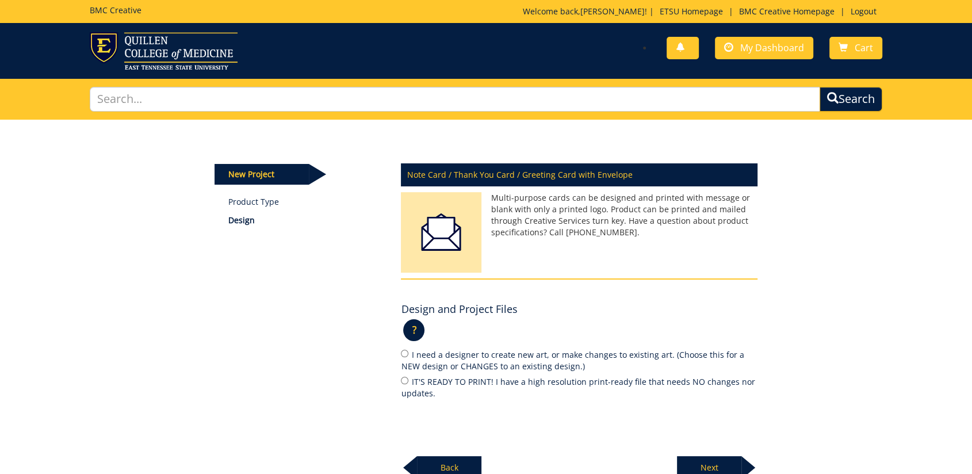
scroll to position [64, 0]
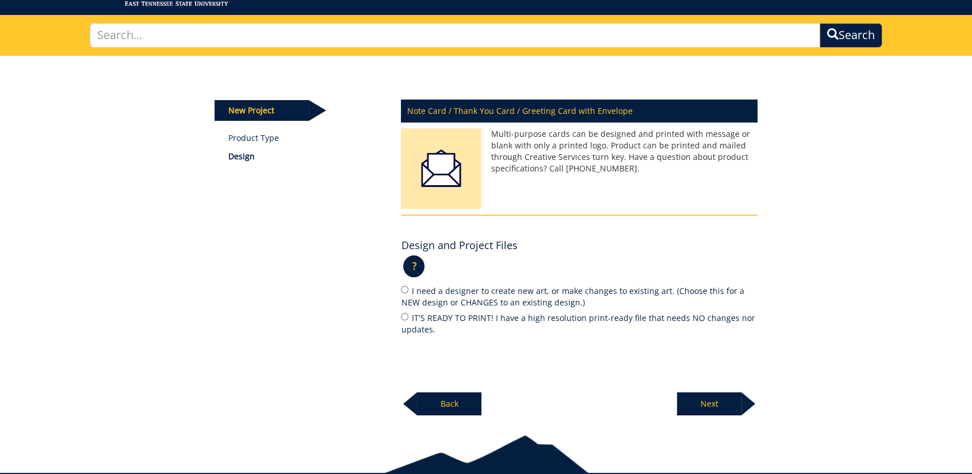
click at [433, 314] on label "IT'S READY TO PRINT! I have a high resolution print-ready file that needs NO ch…" at bounding box center [579, 323] width 357 height 24
click at [408, 314] on input "IT'S READY TO PRINT! I have a high resolution print-ready file that needs NO ch…" at bounding box center [404, 316] width 7 height 7
radio input "true"
click at [727, 407] on p "Next" at bounding box center [709, 403] width 64 height 23
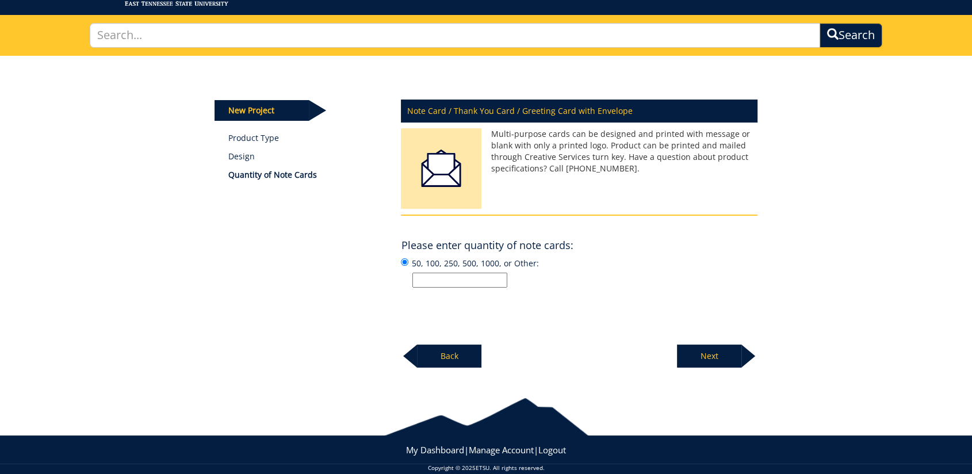
click at [450, 280] on input "50, 100, 250, 500, 1000, or Other:" at bounding box center [459, 280] width 95 height 15
type input "150"
click at [693, 352] on p "Next" at bounding box center [709, 356] width 64 height 23
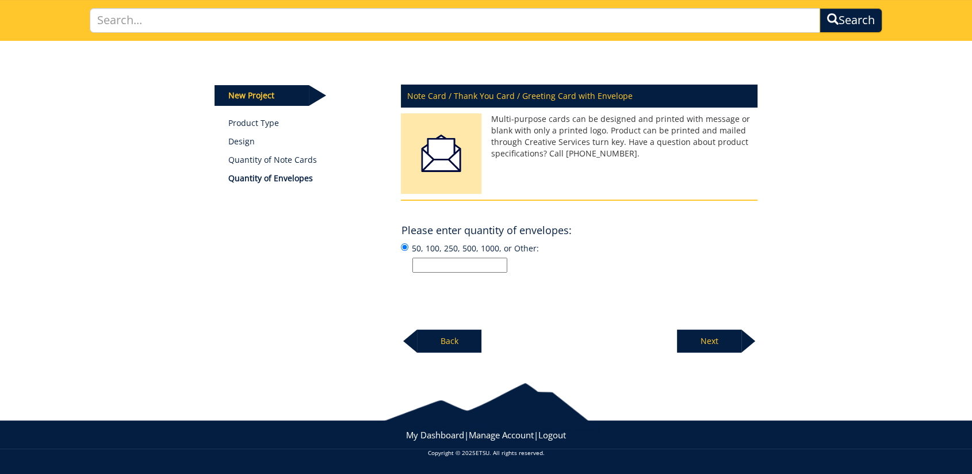
click at [475, 264] on input "50, 100, 250, 500, 1000, or Other:" at bounding box center [459, 265] width 95 height 15
type input "150"
click at [714, 334] on p "Next" at bounding box center [709, 341] width 64 height 23
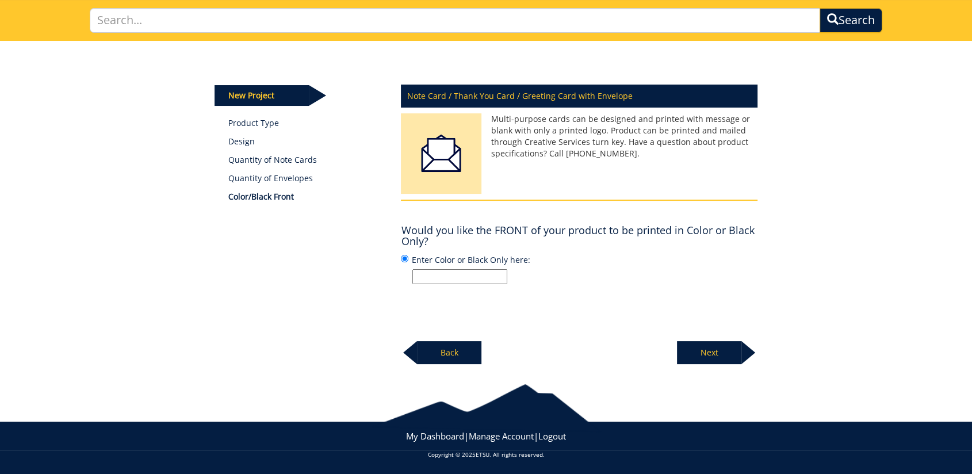
click at [446, 273] on input "Enter Color or Black Only here:" at bounding box center [459, 276] width 95 height 15
type input "color"
click at [728, 349] on p "Next" at bounding box center [709, 352] width 64 height 23
click at [456, 278] on input "Enter Color or Black Only here:" at bounding box center [459, 276] width 95 height 15
type input "c"
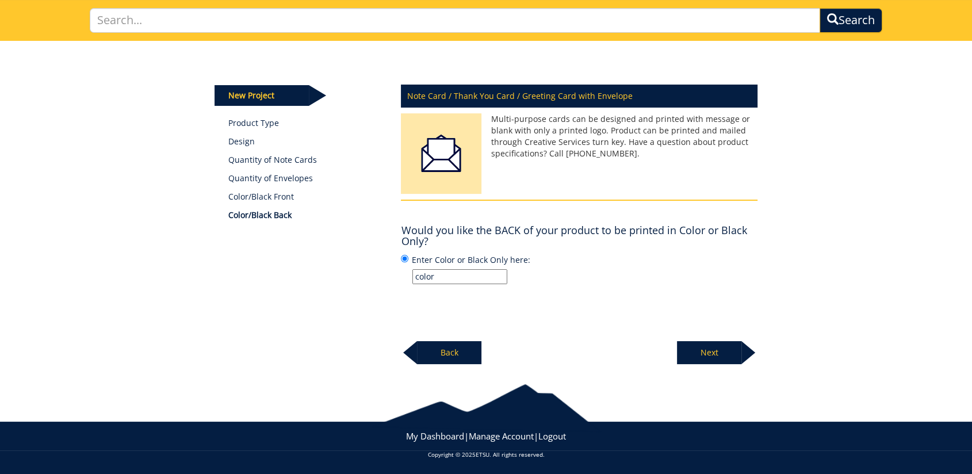
type input "color"
click at [704, 354] on p "Next" at bounding box center [709, 352] width 64 height 23
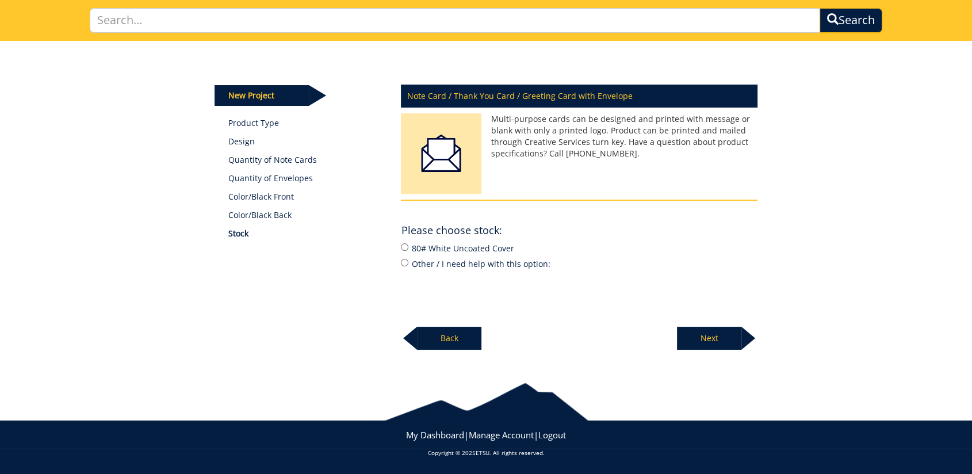
click at [461, 247] on label "80# White Uncoated Cover" at bounding box center [579, 248] width 357 height 13
click at [408, 247] on input "80# White Uncoated Cover" at bounding box center [404, 246] width 7 height 7
radio input "true"
click at [702, 338] on p "Next" at bounding box center [709, 338] width 64 height 23
click at [464, 246] on label "24# White Wove" at bounding box center [579, 248] width 357 height 13
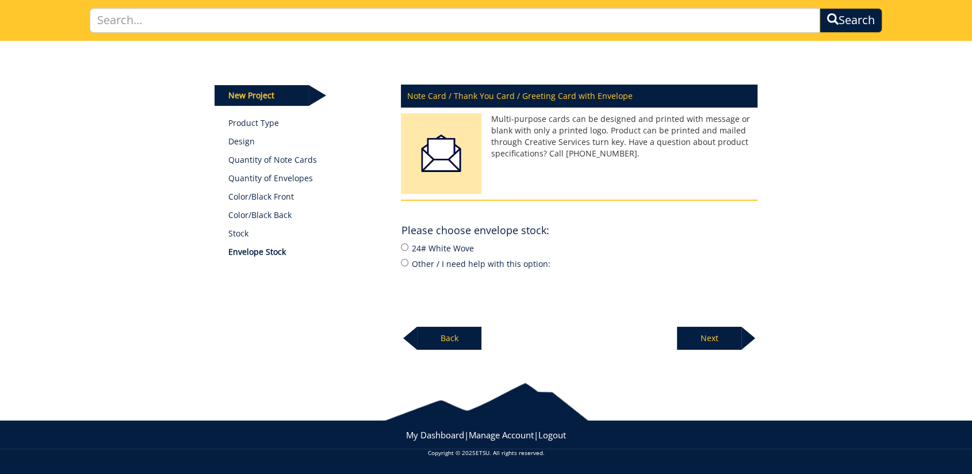
click at [408, 246] on input "24# White Wove" at bounding box center [404, 246] width 7 height 7
radio input "true"
click at [759, 340] on div "Note Card / Thank You Card / Greeting Card with Envelope Multi-purpose cards ca…" at bounding box center [579, 214] width 374 height 273
click at [740, 336] on p "Next" at bounding box center [709, 338] width 64 height 23
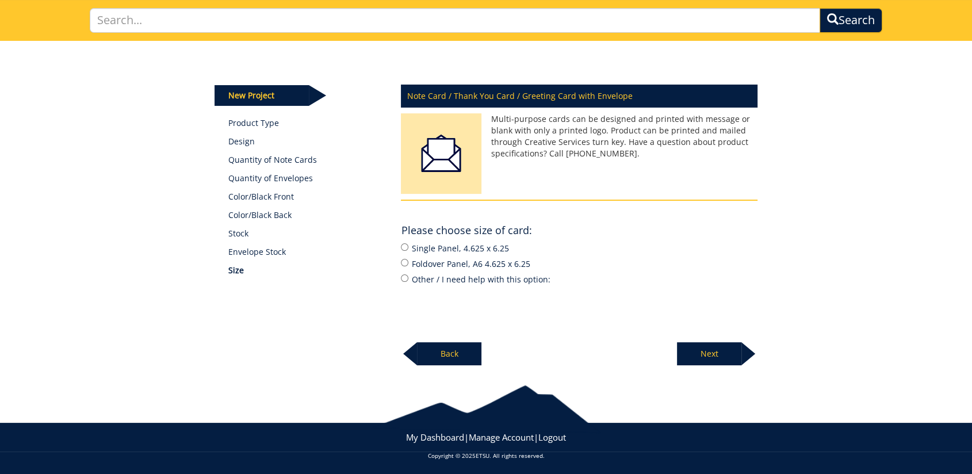
click at [471, 250] on label "Single Panel, 4.625 x 6.25" at bounding box center [579, 248] width 357 height 13
click at [408, 250] on input "Single Panel, 4.625 x 6.25" at bounding box center [404, 246] width 7 height 7
radio input "true"
click at [687, 349] on p "Next" at bounding box center [709, 353] width 64 height 23
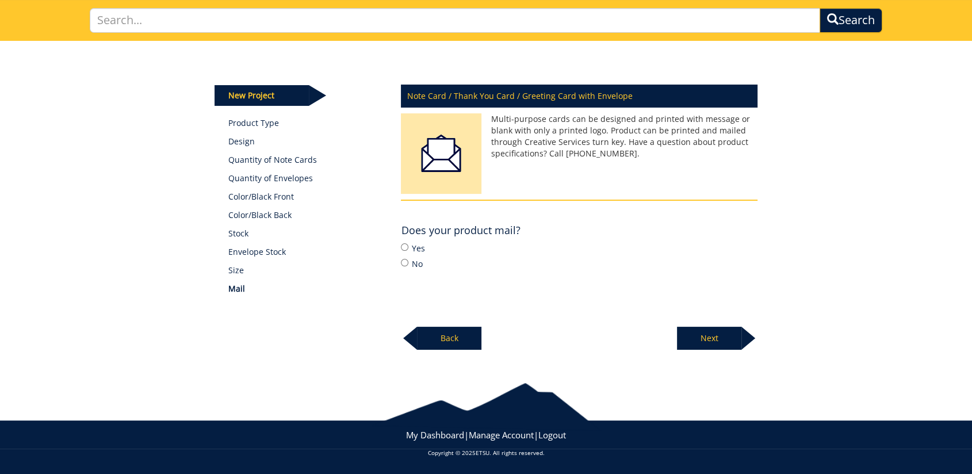
click at [411, 266] on label "No" at bounding box center [579, 263] width 357 height 13
click at [408, 266] on input "No" at bounding box center [404, 262] width 7 height 7
radio input "true"
click at [724, 344] on p "Next" at bounding box center [709, 338] width 64 height 23
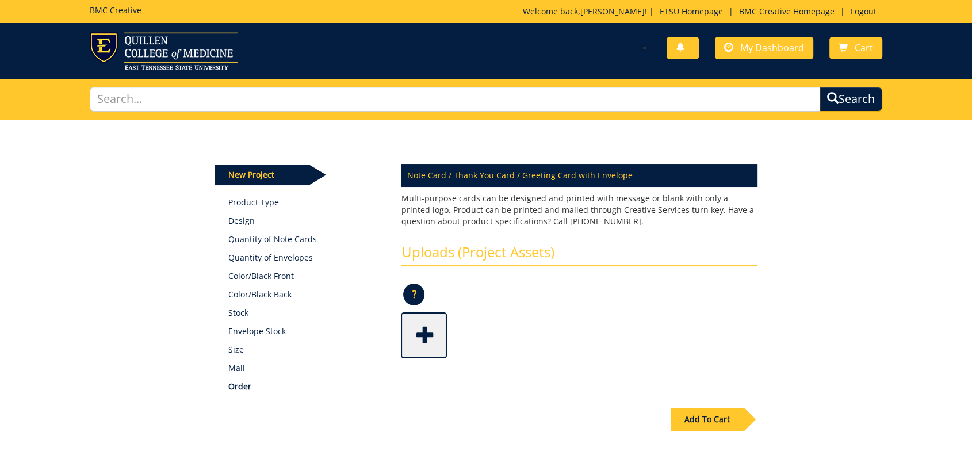
scroll to position [124, 0]
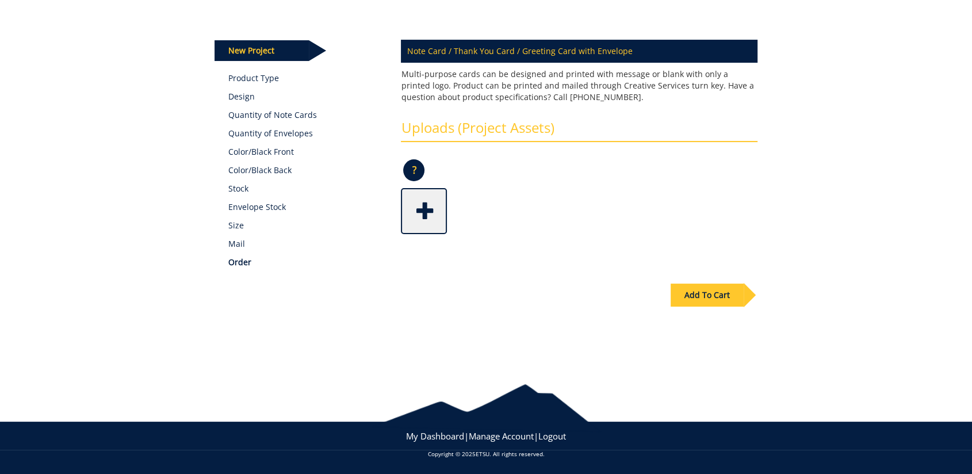
click at [421, 227] on span at bounding box center [425, 210] width 46 height 40
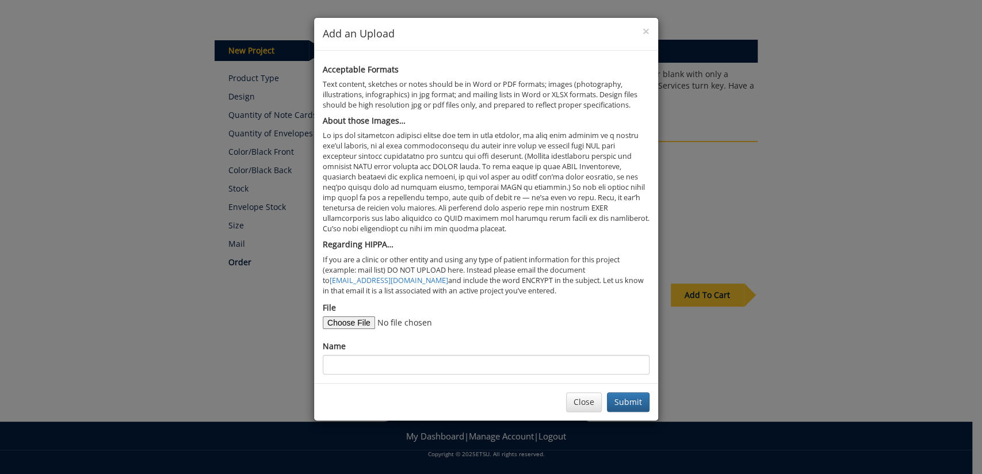
click at [233, 293] on div "× Add an Upload Acceptable Formats Text content, sketches or notes should be in…" at bounding box center [491, 237] width 982 height 474
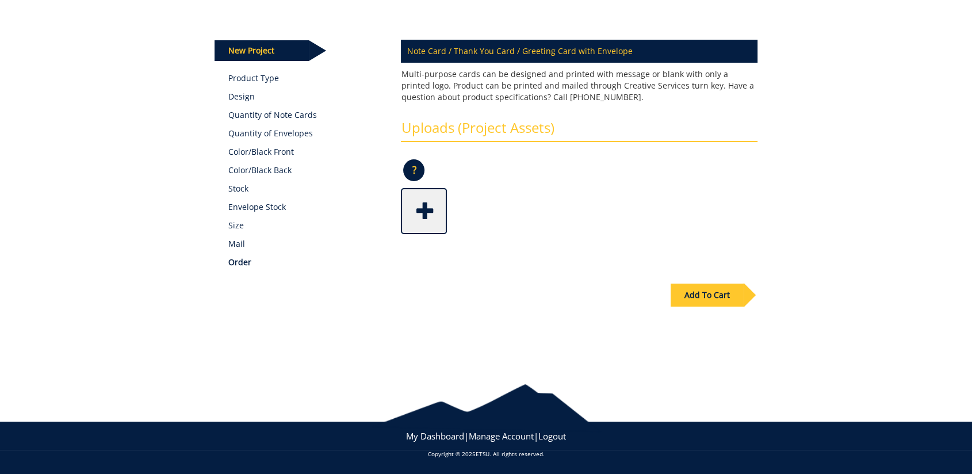
drag, startPoint x: 579, startPoint y: 332, endPoint x: 575, endPoint y: 324, distance: 8.8
click at [578, 332] on div "Add To Cart" at bounding box center [486, 319] width 561 height 90
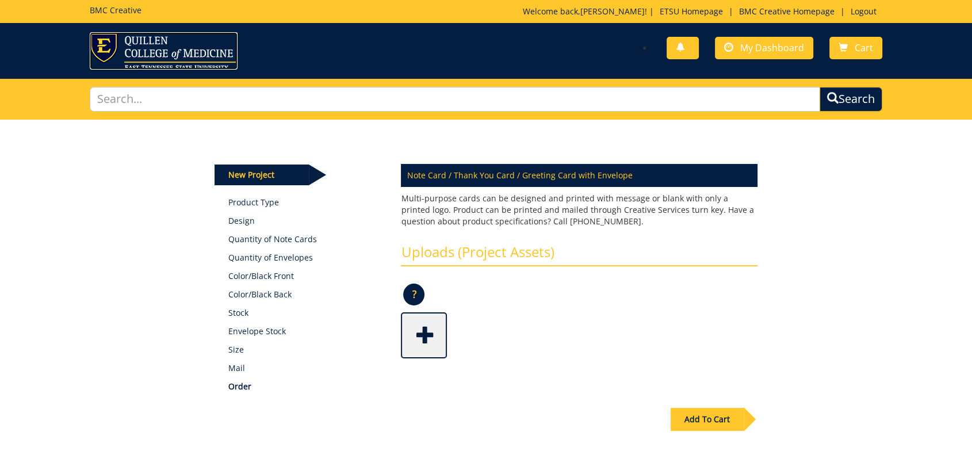
click at [101, 47] on img at bounding box center [164, 50] width 148 height 37
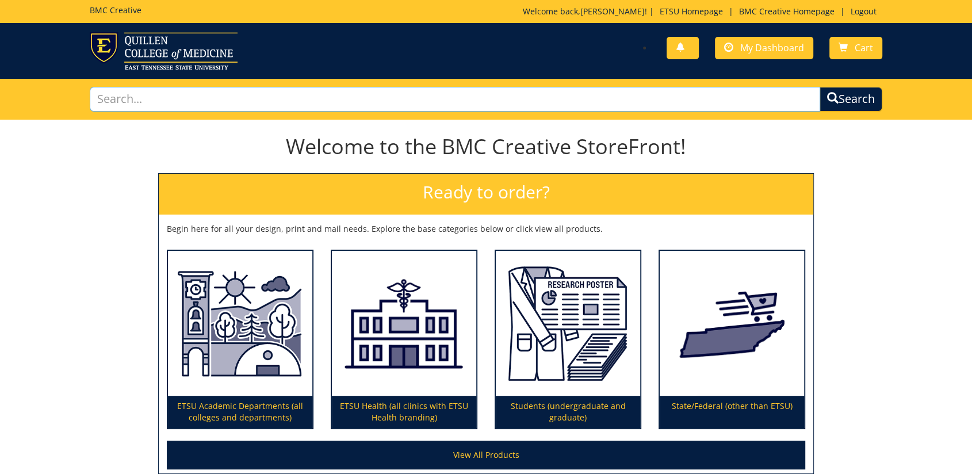
click at [246, 100] on input "text" at bounding box center [455, 99] width 731 height 25
paste input "231260-A"
type input "231260-A"
click at [847, 93] on button "Search" at bounding box center [851, 99] width 66 height 26
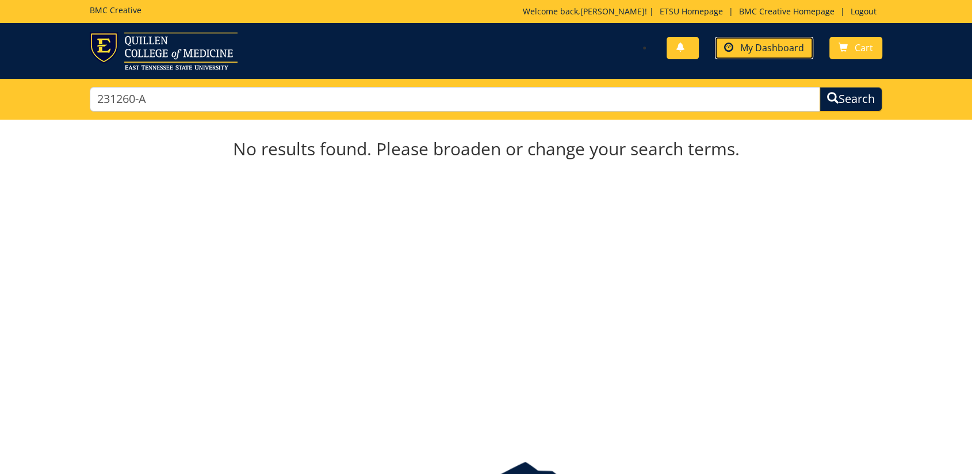
click at [793, 53] on span "My Dashboard" at bounding box center [772, 47] width 64 height 13
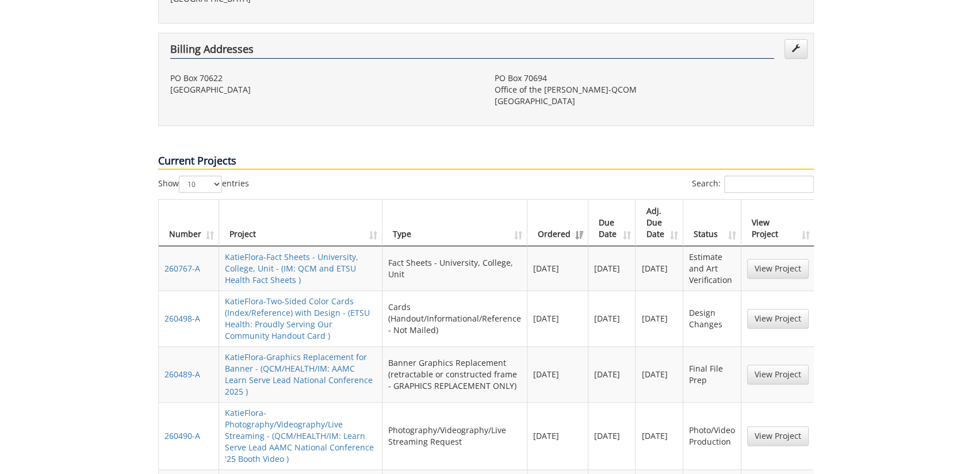
scroll to position [767, 0]
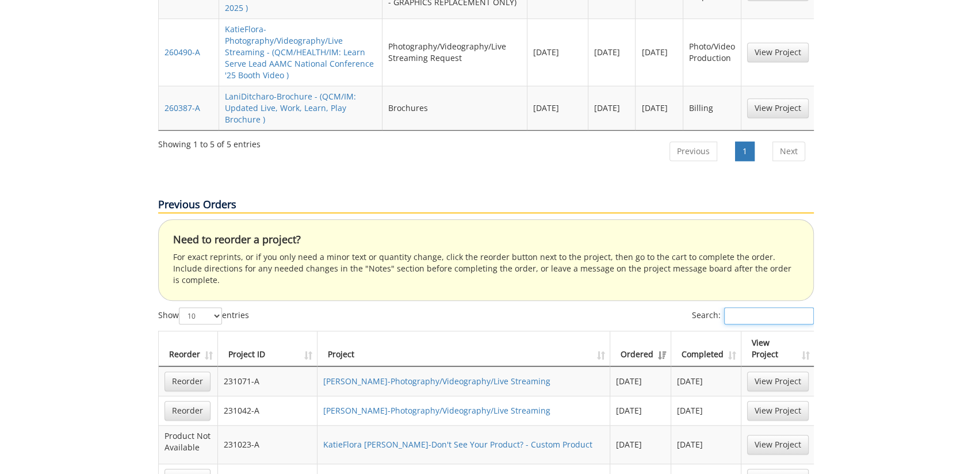
click at [753, 307] on input "Search:" at bounding box center [769, 315] width 90 height 17
paste input "231260-A"
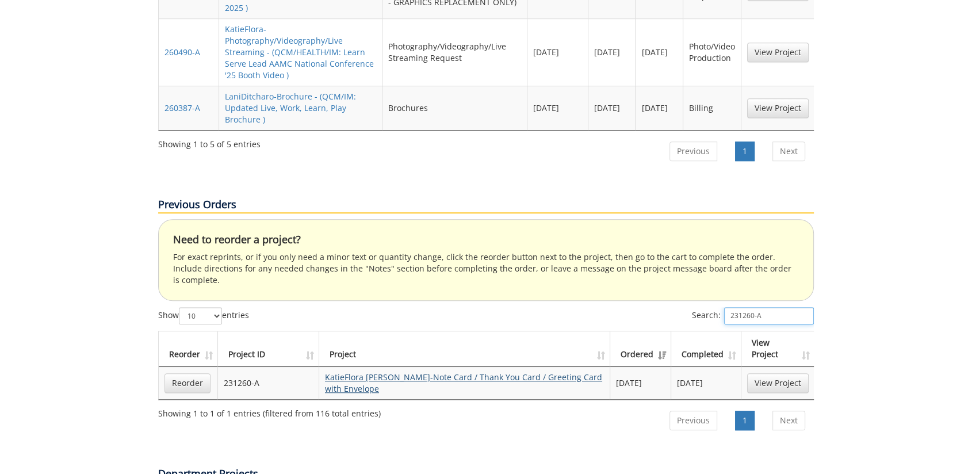
type input "231260-A"
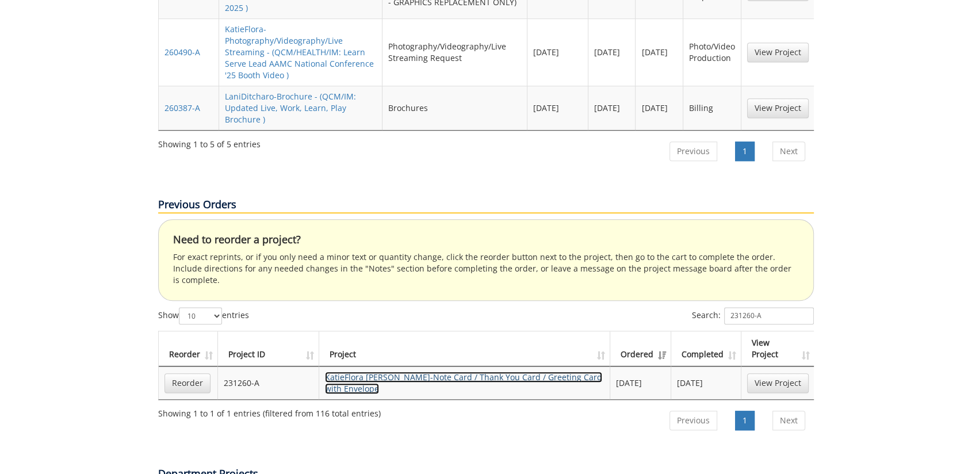
click at [391, 372] on link "KatieFlora [PERSON_NAME]-Note Card / Thank You Card / Greeting Card with Envelo…" at bounding box center [463, 383] width 277 height 22
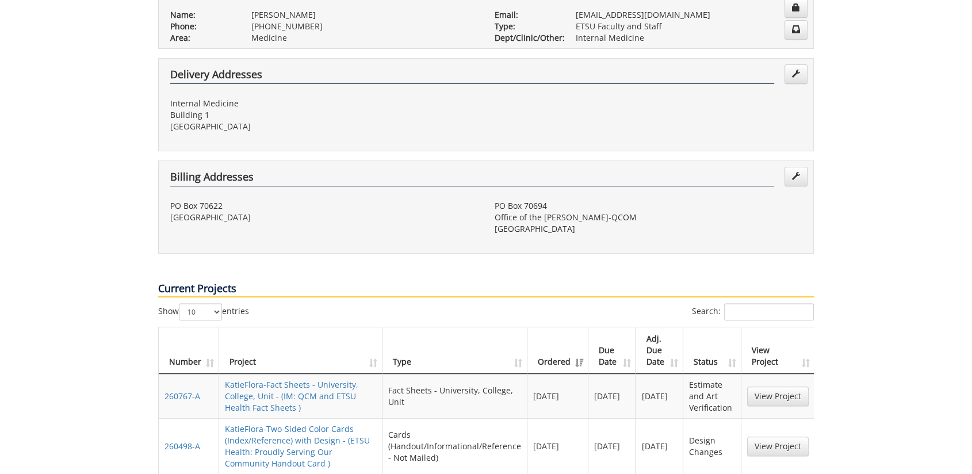
scroll to position [0, 0]
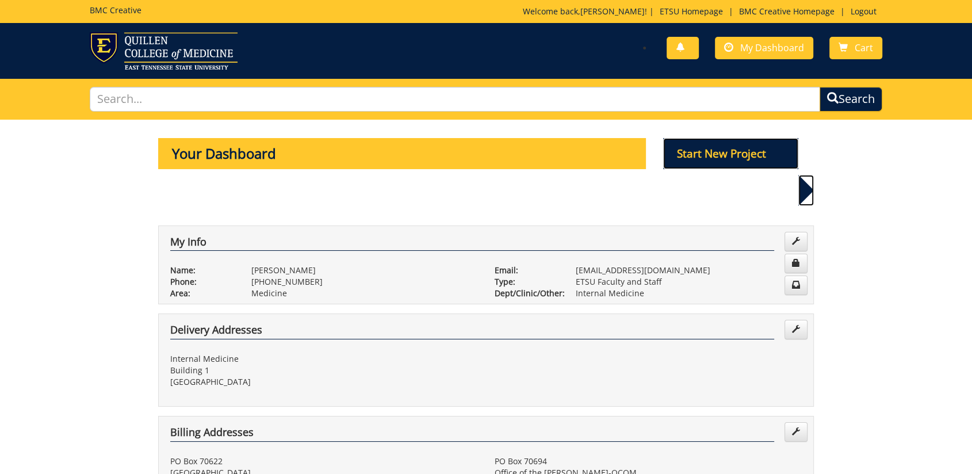
click at [736, 151] on p "Start New Project" at bounding box center [731, 153] width 136 height 31
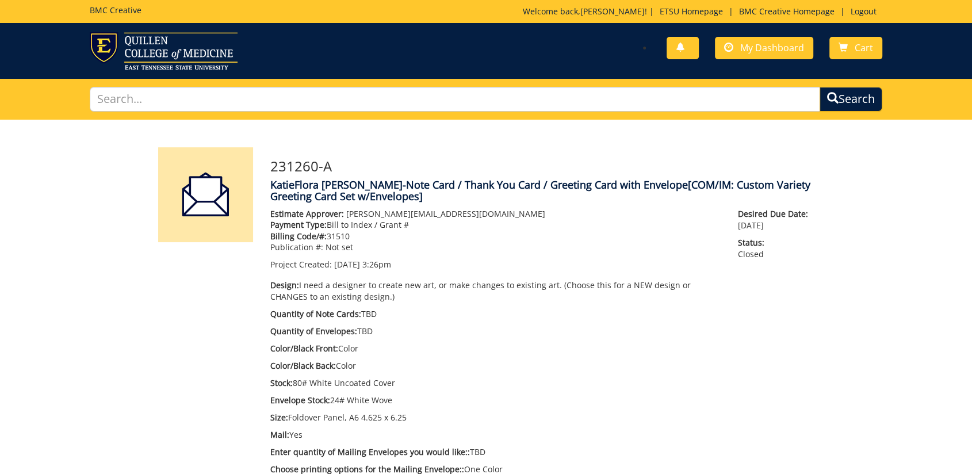
scroll to position [447, 0]
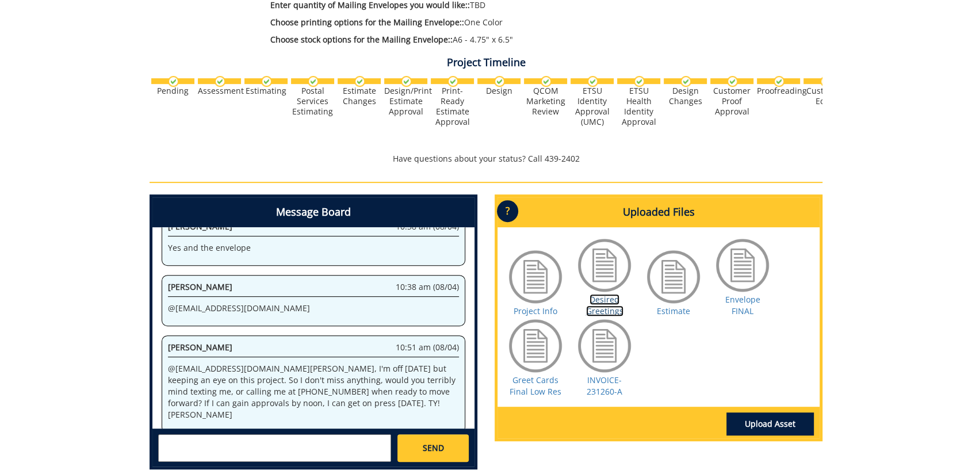
click at [603, 305] on link "Desired Greetings" at bounding box center [604, 305] width 37 height 22
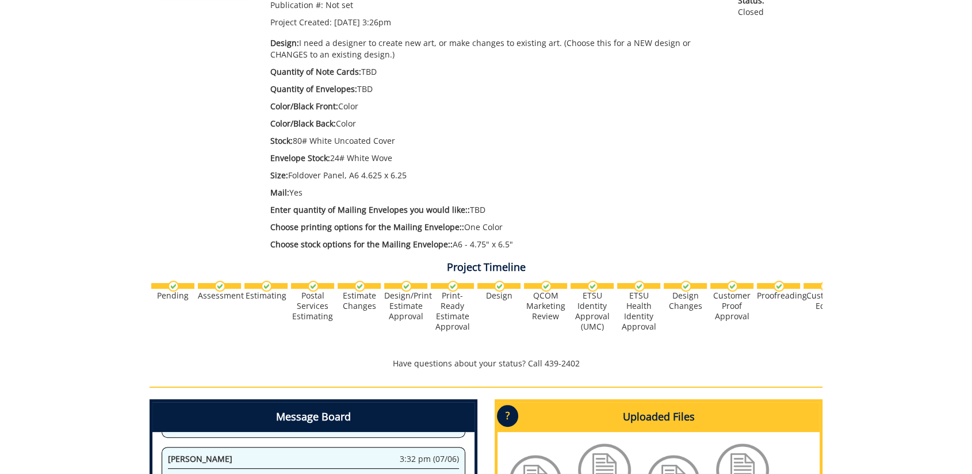
scroll to position [0, 0]
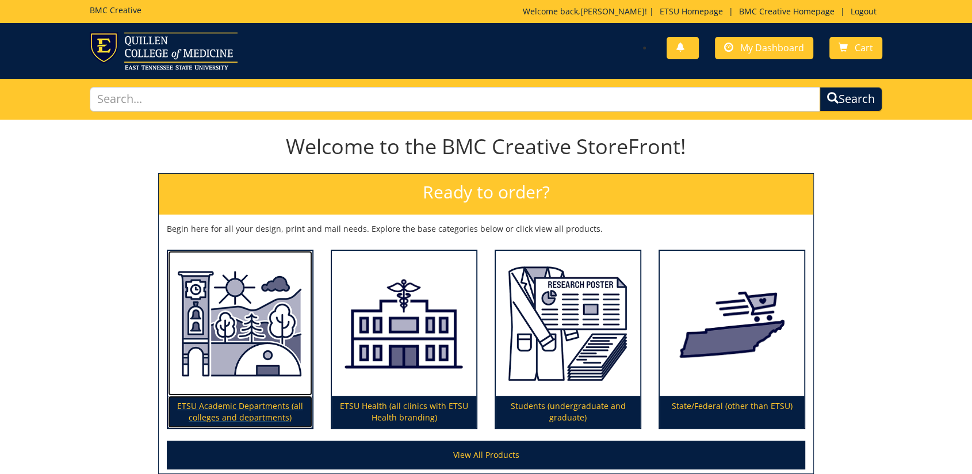
click at [254, 339] on img at bounding box center [240, 323] width 144 height 145
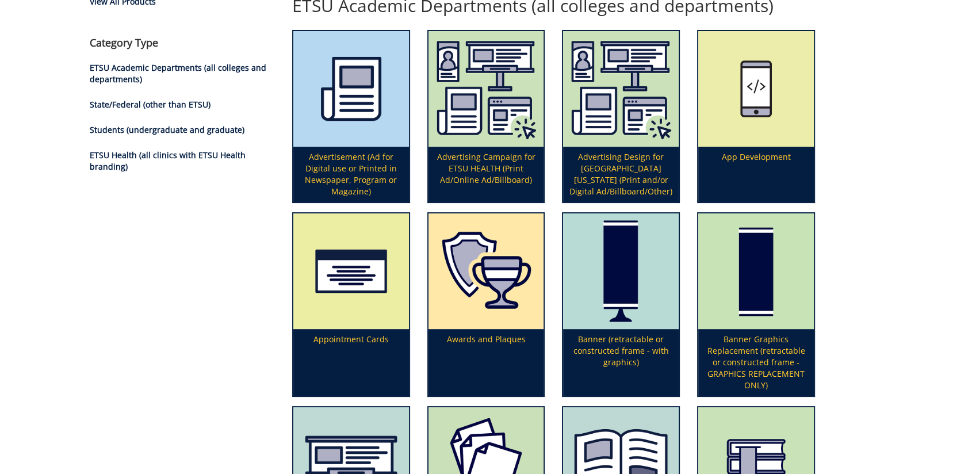
scroll to position [192, 0]
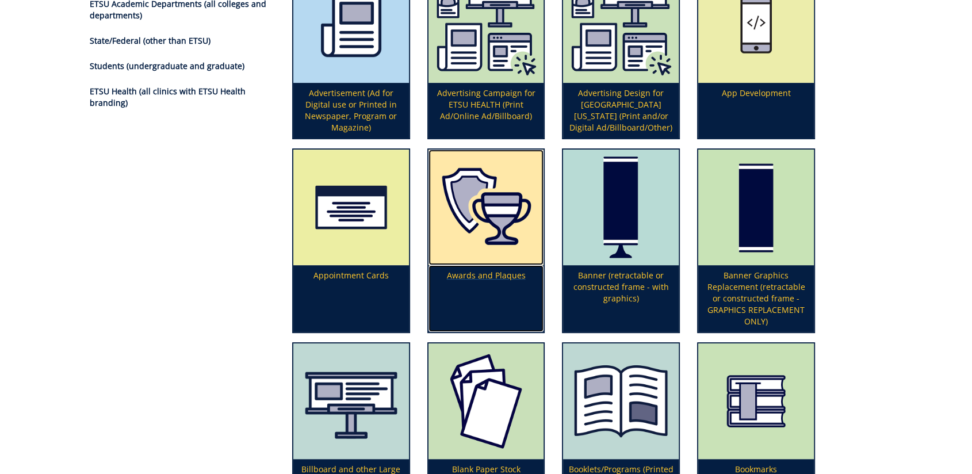
click at [481, 285] on p "Awards and Plaques" at bounding box center [487, 298] width 116 height 67
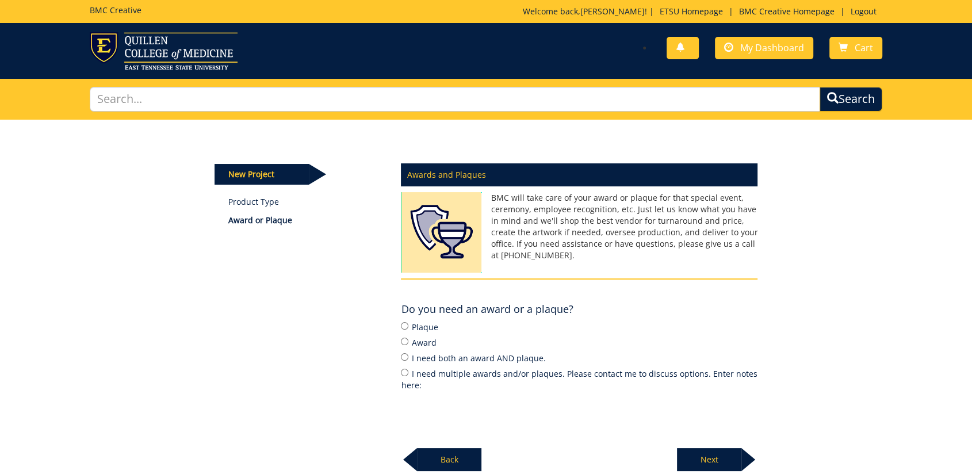
click at [411, 356] on label "I need both an award AND plaque." at bounding box center [579, 358] width 357 height 13
click at [408, 356] on input "I need both an award AND plaque." at bounding box center [404, 356] width 7 height 7
radio input "true"
click at [730, 460] on p "Next" at bounding box center [709, 459] width 64 height 23
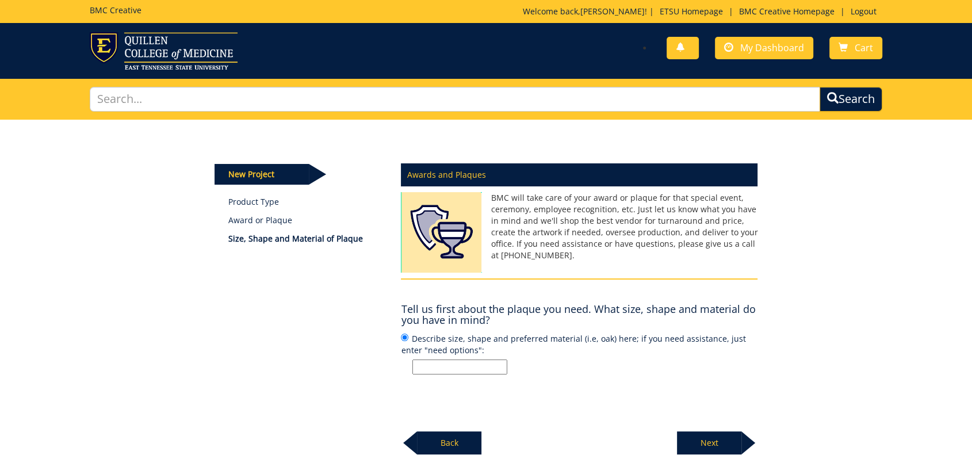
click at [429, 360] on input "Describe size, shape and preferred material (i.e, oak) here; if you need assist…" at bounding box center [459, 367] width 95 height 15
type input "df"
click at [685, 438] on p "Next" at bounding box center [709, 442] width 64 height 23
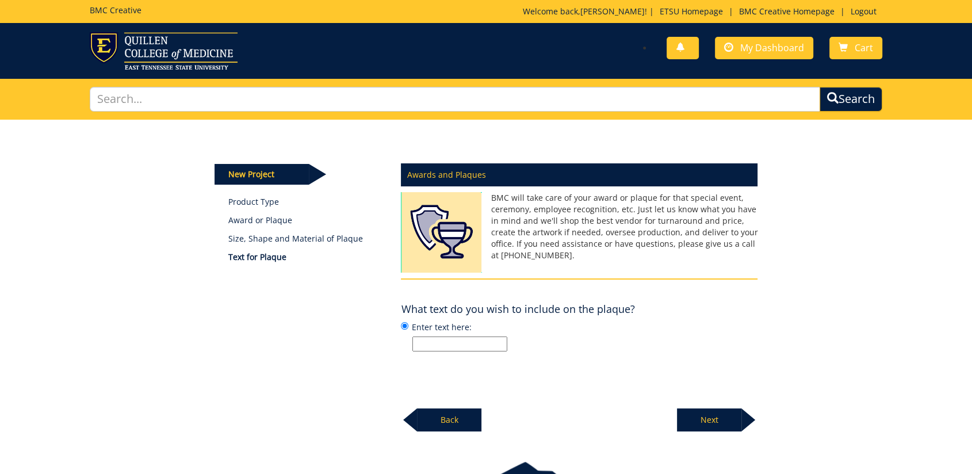
click at [469, 349] on input "Enter text here:" at bounding box center [459, 344] width 95 height 15
type input "d"
click at [701, 410] on p "Next" at bounding box center [709, 419] width 64 height 23
click at [491, 333] on label "Describe award here; if you are unsure, just enter "need options":" at bounding box center [579, 335] width 357 height 31
click at [408, 330] on input "Describe award here; if you are unsure, just enter "need options":" at bounding box center [404, 325] width 7 height 7
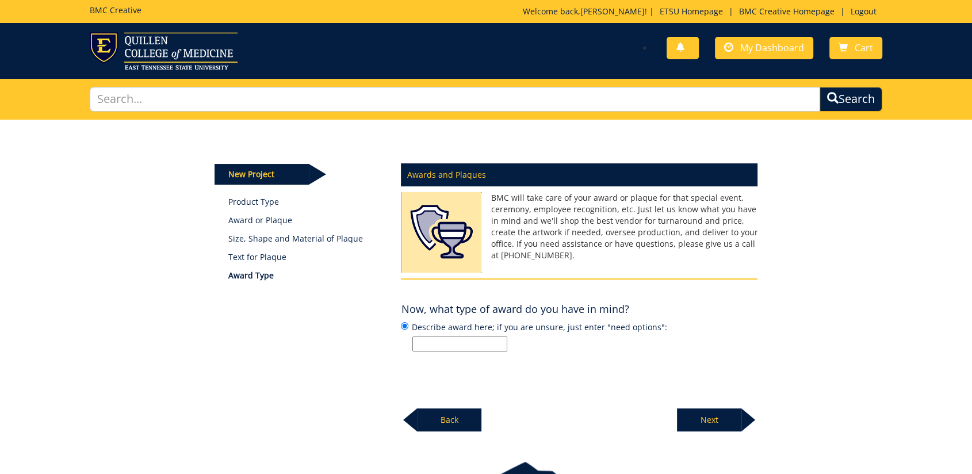
click at [485, 350] on input "Describe award here; if you are unsure, just enter "need options":" at bounding box center [459, 344] width 95 height 15
type input "d"
click at [709, 421] on p "Next" at bounding box center [709, 419] width 64 height 23
drag, startPoint x: 445, startPoint y: 348, endPoint x: 624, endPoint y: 387, distance: 183.0
click at [446, 349] on input "Enter text for award here:" at bounding box center [459, 344] width 95 height 15
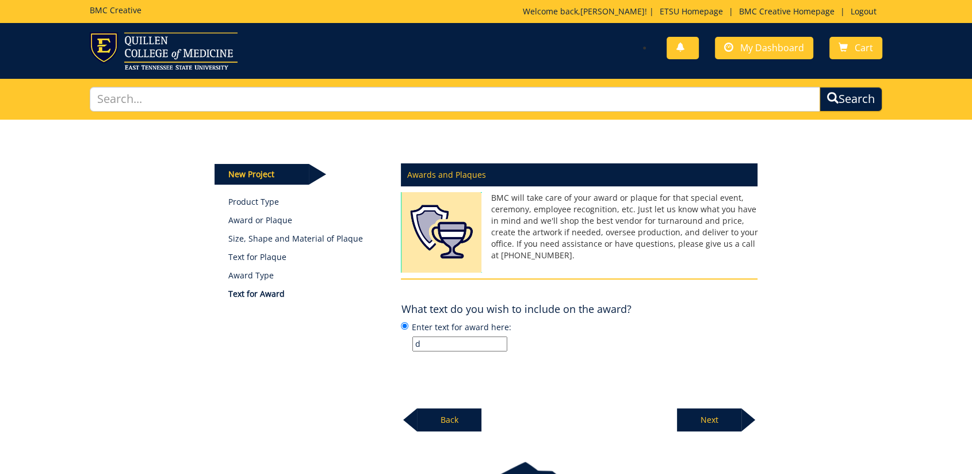
type input "d"
click at [728, 427] on p "Next" at bounding box center [709, 419] width 64 height 23
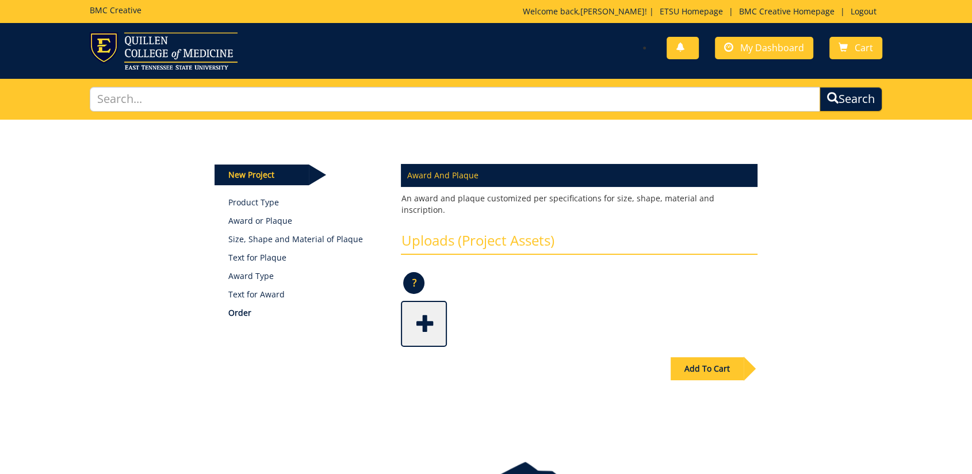
click at [734, 359] on div "Add To Cart" at bounding box center [707, 368] width 73 height 23
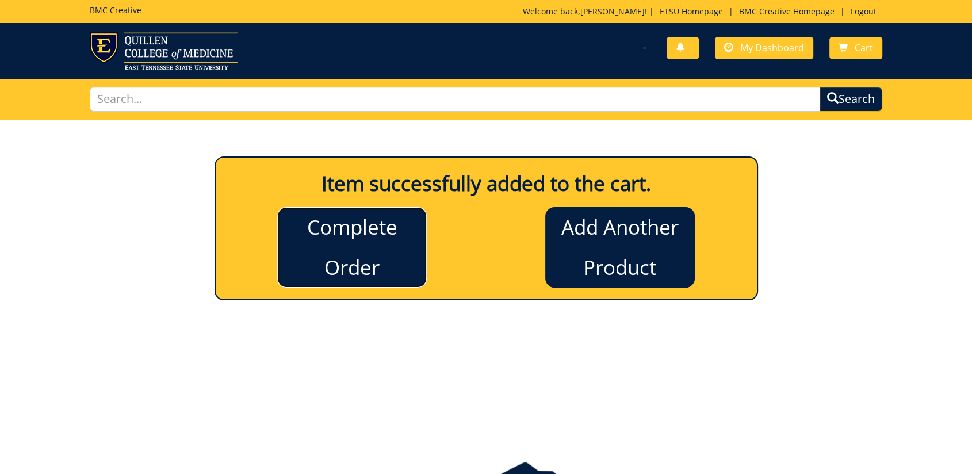
click at [312, 244] on link "Complete Order" at bounding box center [352, 247] width 150 height 81
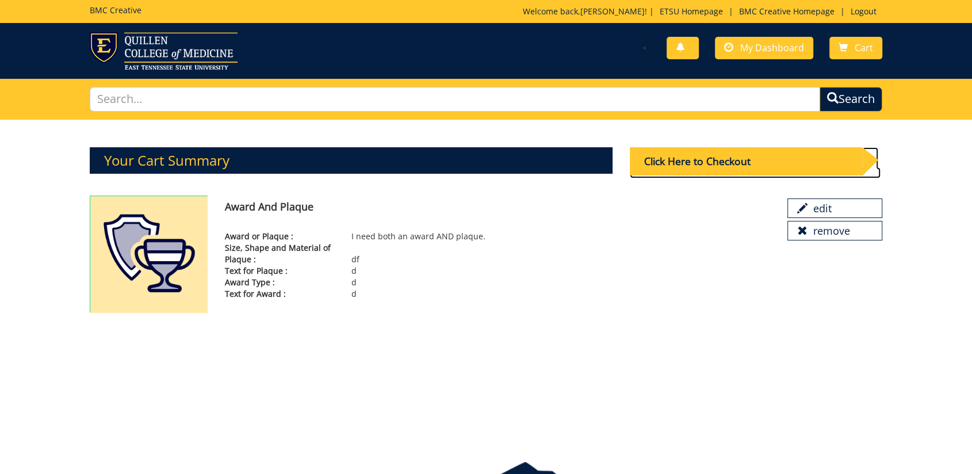
click at [764, 162] on div "Click Here to Checkout" at bounding box center [746, 161] width 232 height 28
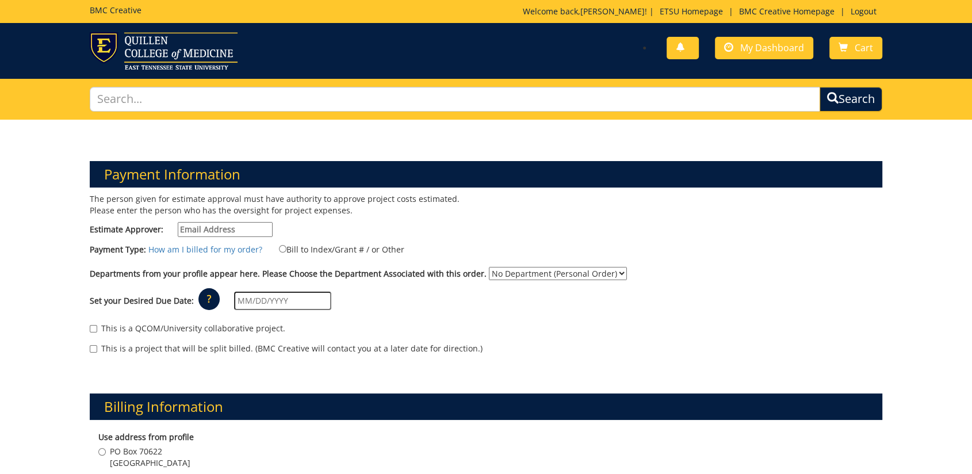
drag, startPoint x: 196, startPoint y: 230, endPoint x: 465, endPoint y: 354, distance: 296.5
click at [197, 230] on input "Estimate Approver:" at bounding box center [225, 229] width 95 height 15
type input "m"
click at [295, 250] on label "Bill to Index/Grant # / or Other" at bounding box center [335, 249] width 140 height 13
click at [286, 250] on input "Bill to Index/Grant # / or Other" at bounding box center [282, 248] width 7 height 7
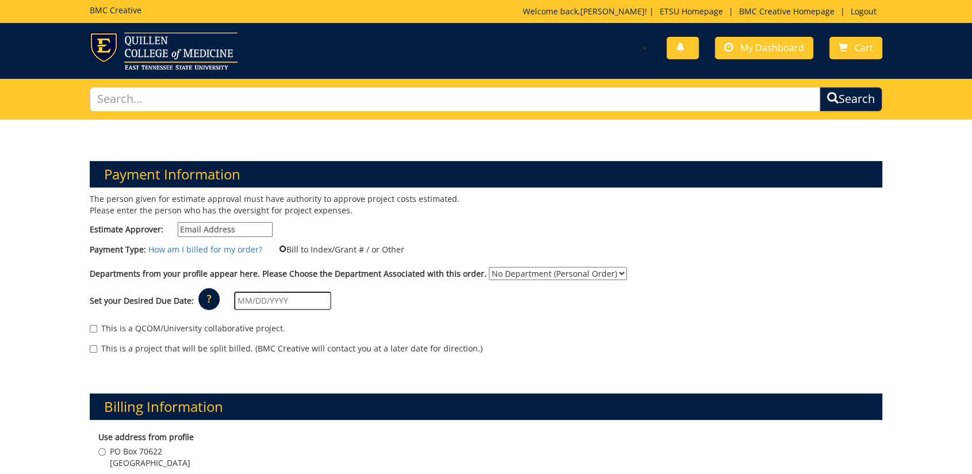
radio input "true"
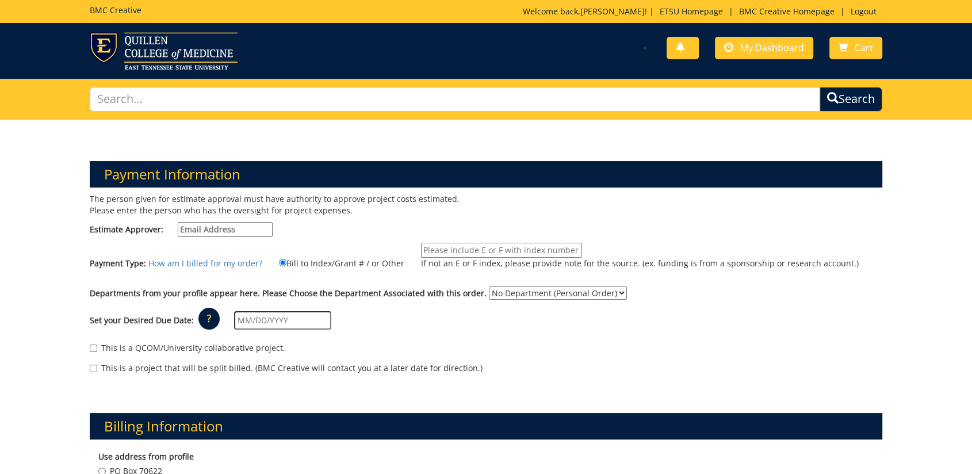
click at [468, 245] on input "If not an E or F index, please provide note for the source. (ex. funding is fro…" at bounding box center [501, 250] width 161 height 15
drag, startPoint x: 468, startPoint y: 249, endPoint x: 364, endPoint y: 239, distance: 104.0
click at [347, 241] on div "The person given for estimate approval must have authority to approve project c…" at bounding box center [486, 289] width 810 height 192
click at [494, 245] on input "TBD Angie" at bounding box center [501, 250] width 161 height 15
type input "TBD Angie Metcaldf"
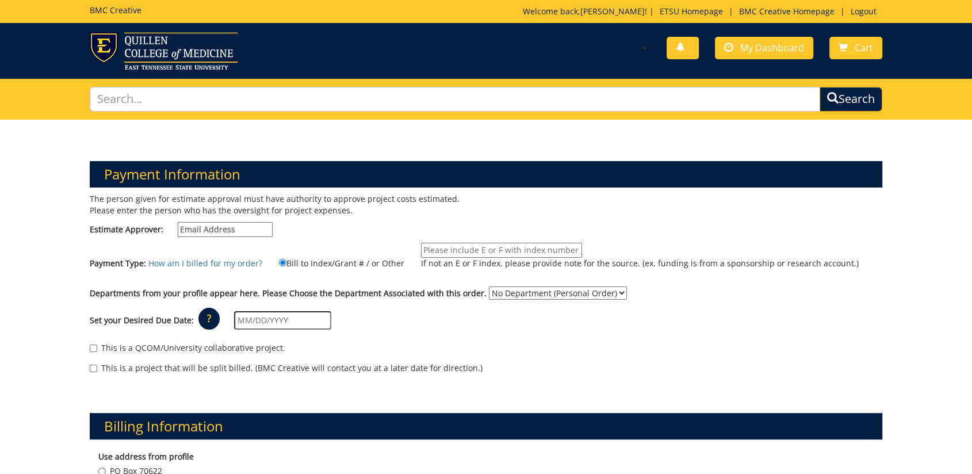
drag, startPoint x: 498, startPoint y: 246, endPoint x: 410, endPoint y: 261, distance: 89.8
click at [410, 261] on label "If not an E or F index, please provide note for the source. (ex. funding is fro…" at bounding box center [633, 259] width 452 height 32
click at [421, 258] on input "If not an E or F index, please provide note for the source. (ex. funding is fro…" at bounding box center [501, 250] width 161 height 15
click at [524, 294] on select "No Department (Personal Order) Internal Medicine" at bounding box center [558, 292] width 138 height 13
select select "247"
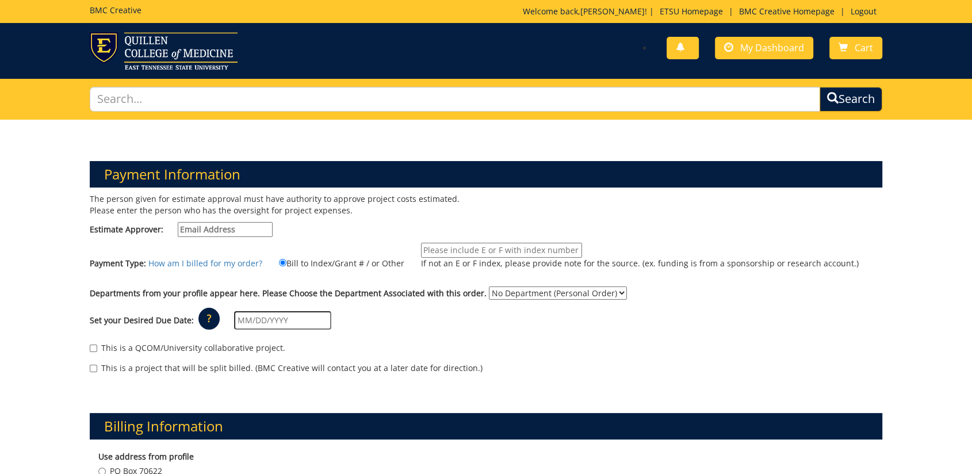
click at [489, 286] on select "No Department (Personal Order) Internal Medicine" at bounding box center [558, 292] width 138 height 13
click at [261, 320] on input "text" at bounding box center [282, 320] width 97 height 18
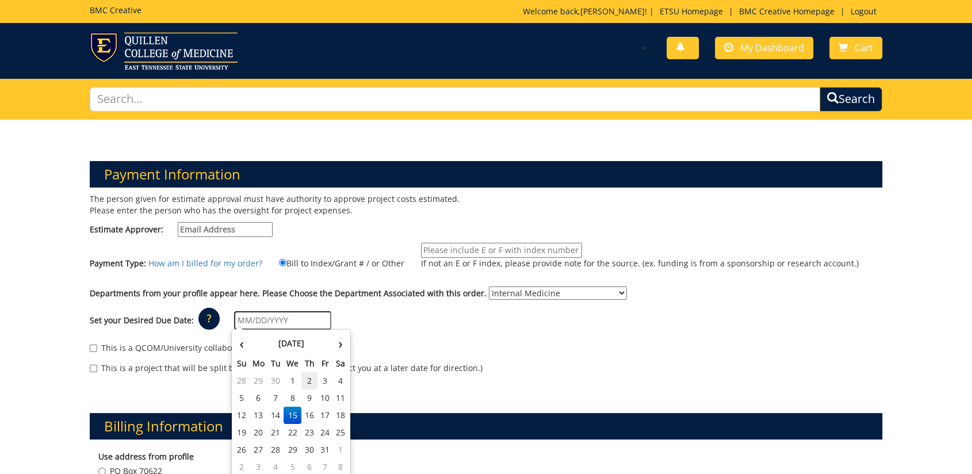
scroll to position [64, 0]
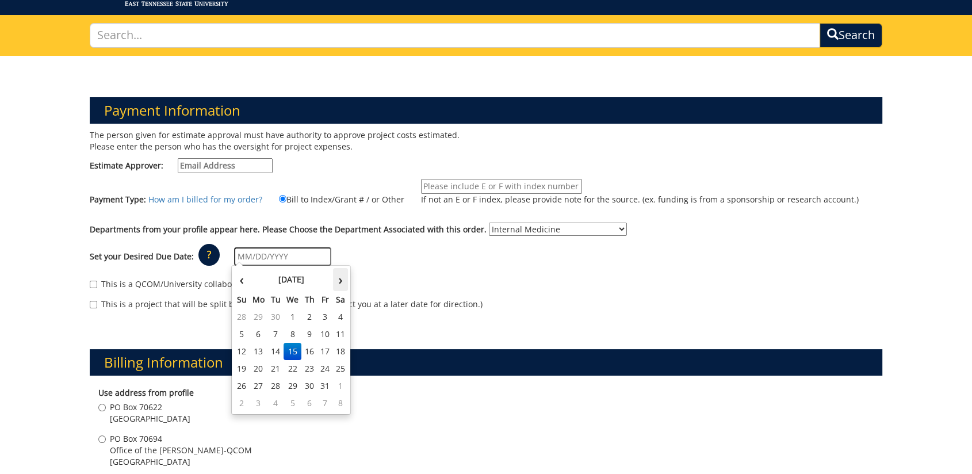
click at [333, 276] on th "›" at bounding box center [340, 279] width 15 height 23
type input "10/15/2025"
click at [239, 280] on th "‹" at bounding box center [242, 279] width 16 height 23
click at [339, 281] on th "›" at bounding box center [340, 279] width 15 height 23
click at [496, 281] on div "This is a QCOM/University collaborative project." at bounding box center [486, 286] width 793 height 17
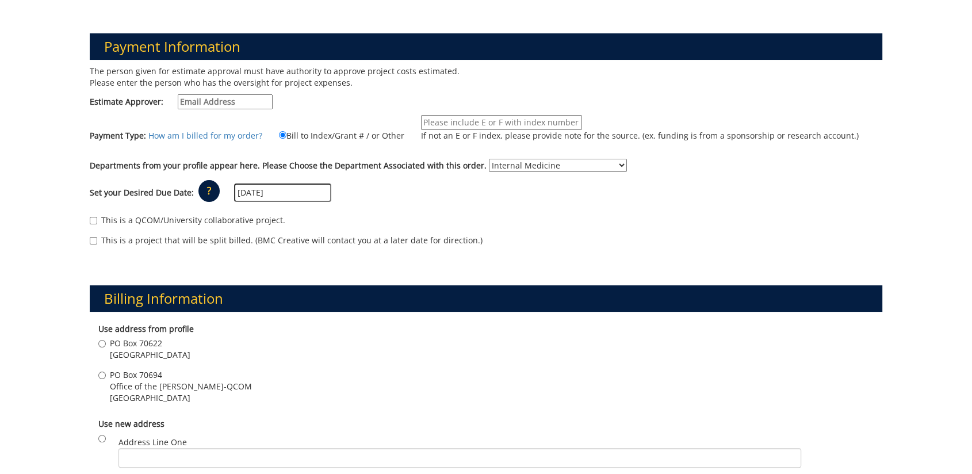
scroll to position [192, 0]
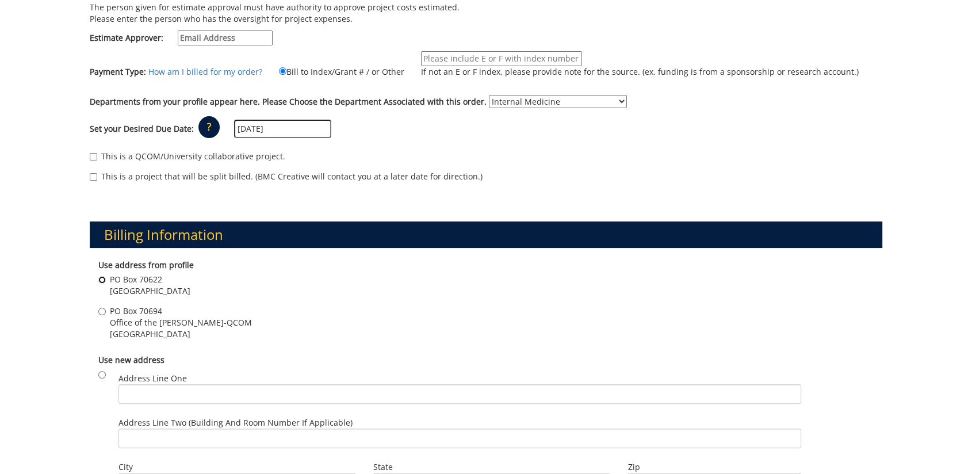
click at [102, 280] on input "PO Box 70622 Johnson City , TN 37614" at bounding box center [101, 279] width 7 height 7
radio input "true"
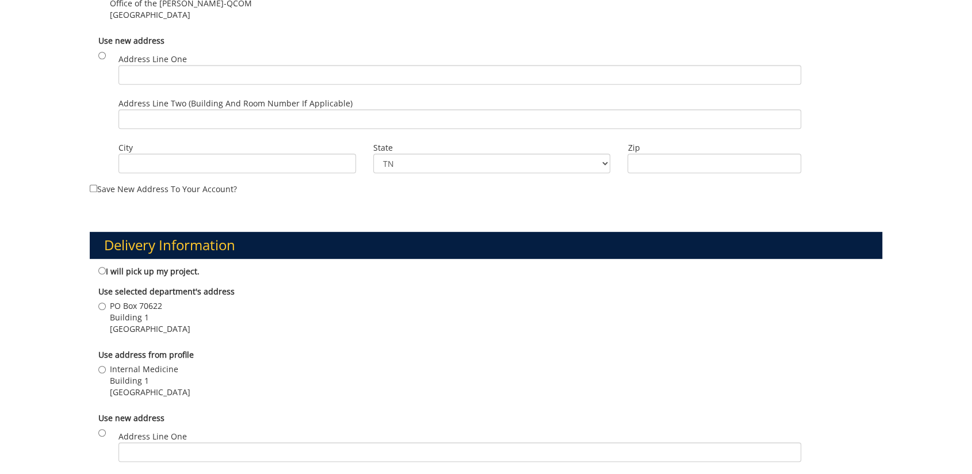
scroll to position [575, 0]
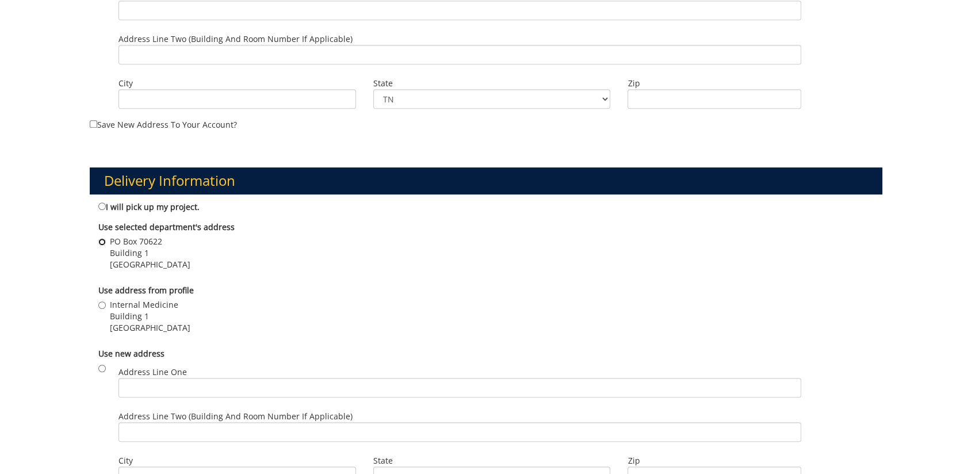
click at [100, 241] on input "PO Box 70622 Building 1 Johnson City , TN 37614" at bounding box center [101, 241] width 7 height 7
radio input "true"
click at [101, 306] on input "Internal Medicine Building 1 Johnson City , TN 37604" at bounding box center [101, 304] width 7 height 7
radio input "true"
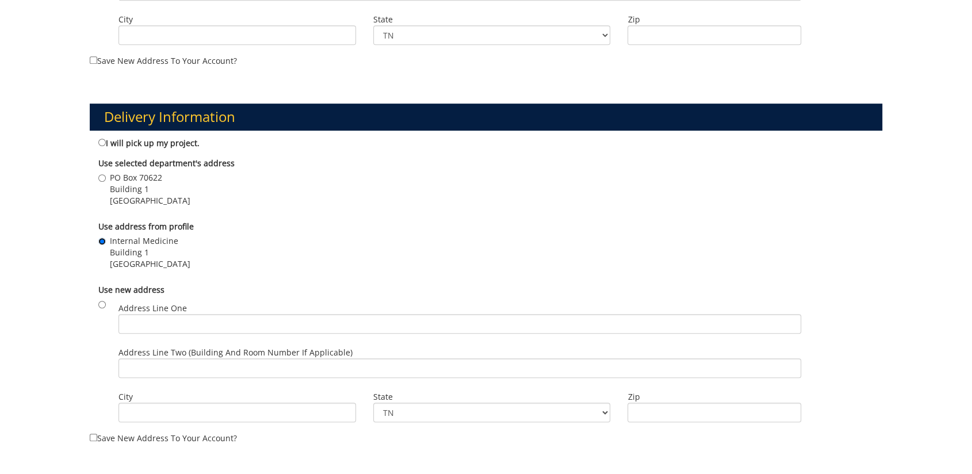
scroll to position [767, 0]
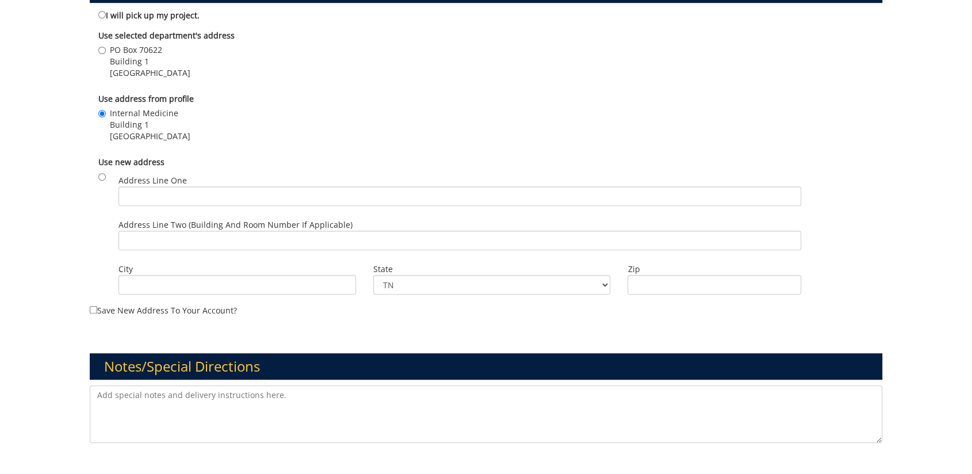
click at [227, 391] on textarea at bounding box center [486, 414] width 793 height 58
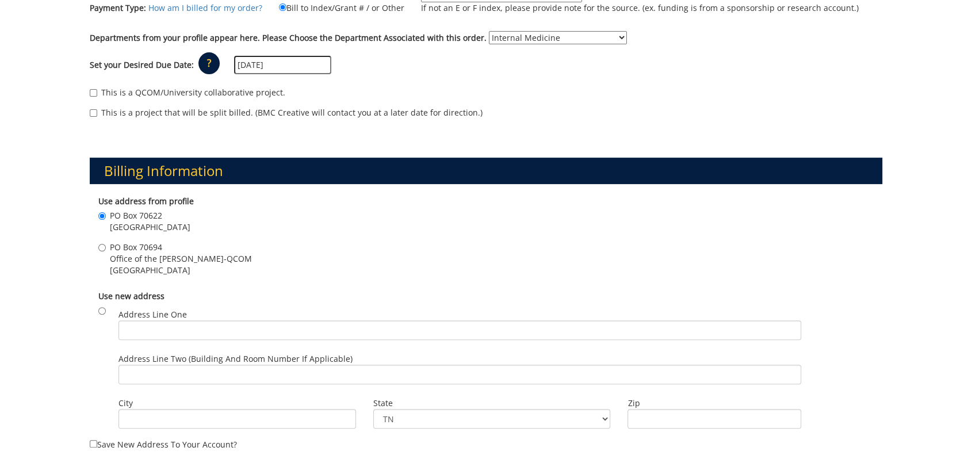
scroll to position [0, 0]
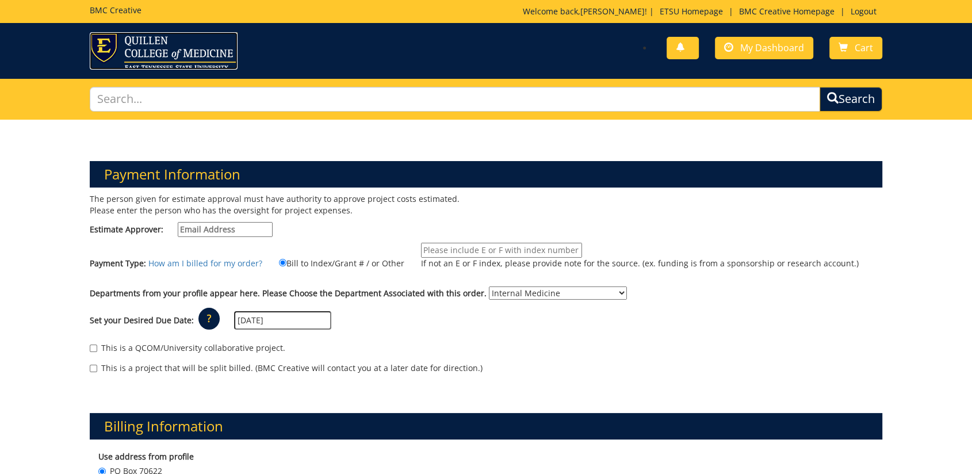
click at [154, 49] on img at bounding box center [164, 50] width 148 height 37
